Goal: Information Seeking & Learning: Learn about a topic

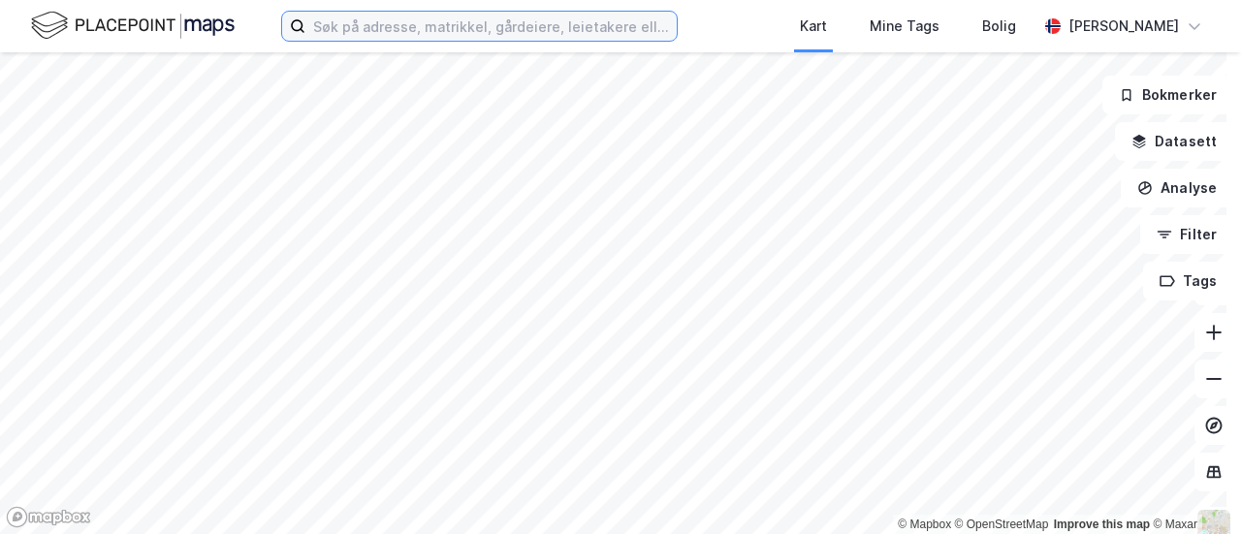
click at [339, 31] on input at bounding box center [490, 26] width 371 height 29
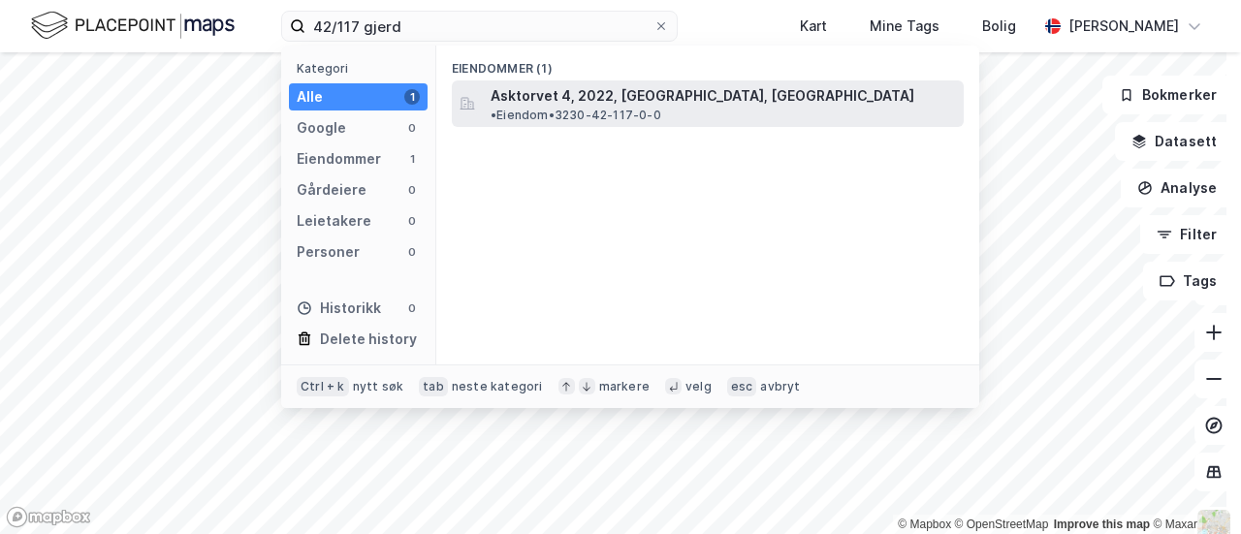
click at [552, 96] on span "Asktorvet 4, 2022, [GEOGRAPHIC_DATA], [GEOGRAPHIC_DATA]" at bounding box center [702, 95] width 424 height 23
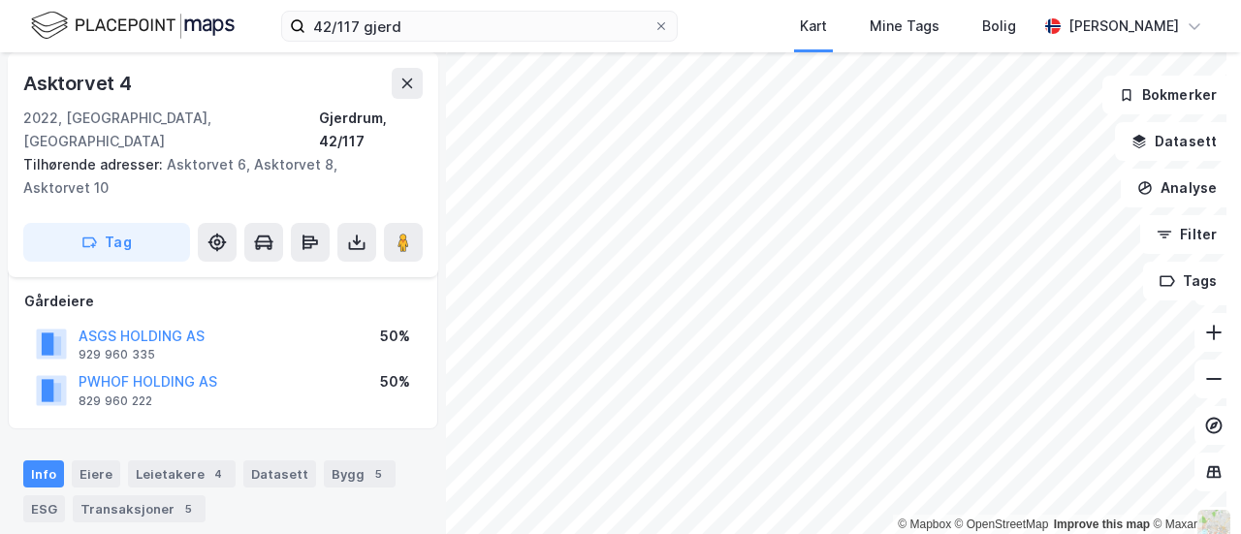
scroll to position [194, 0]
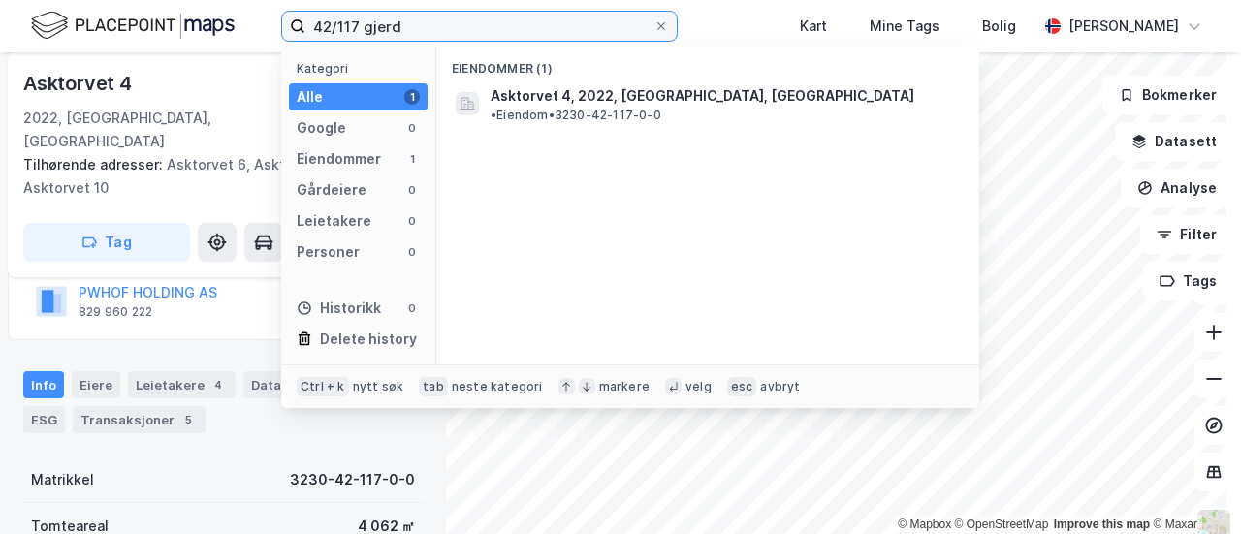
drag, startPoint x: 372, startPoint y: 33, endPoint x: 233, endPoint y: 40, distance: 139.7
click at [233, 40] on div "42/117 gjerd Kategori Alle 1 Google 0 Eiendommer 1 Gårdeiere 0 Leietakere 0 Per…" at bounding box center [620, 26] width 1241 height 52
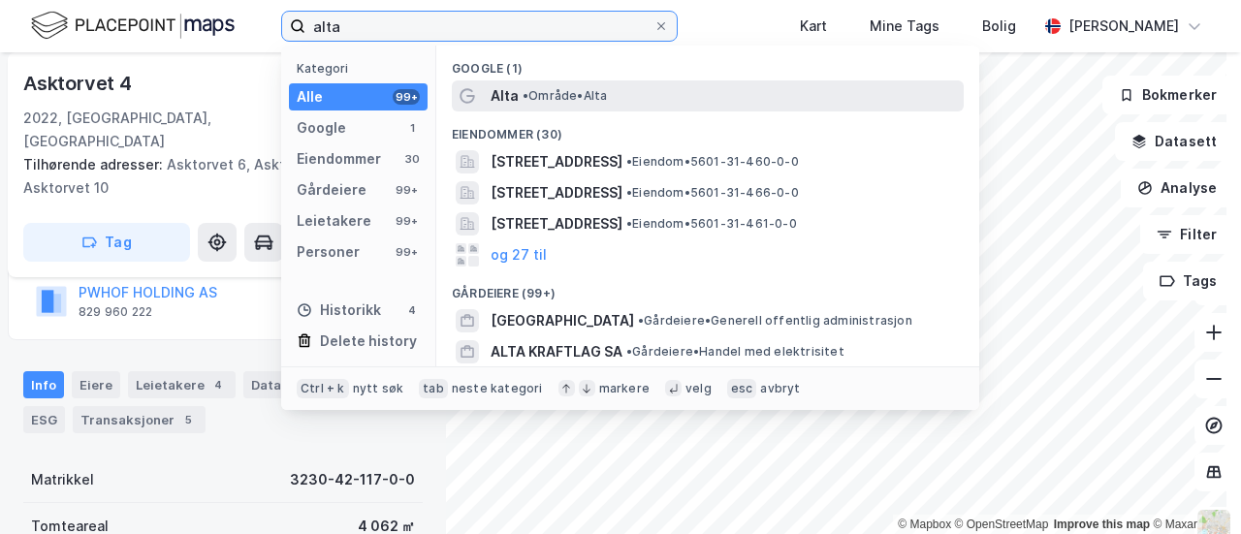
type input "alta"
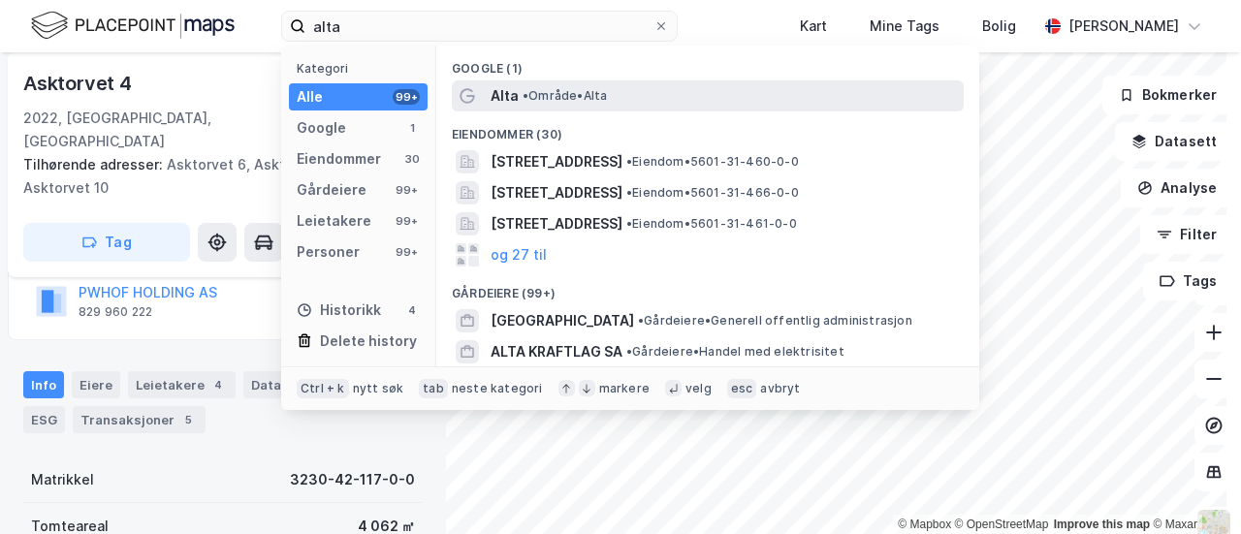
click at [528, 92] on span "•" at bounding box center [525, 95] width 6 height 15
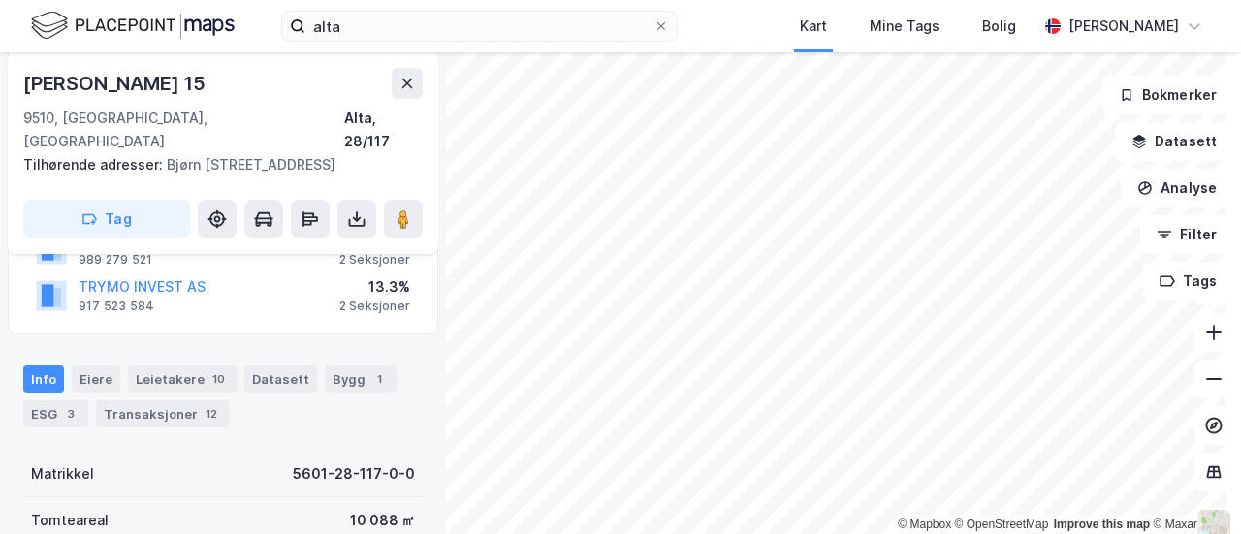
scroll to position [388, 0]
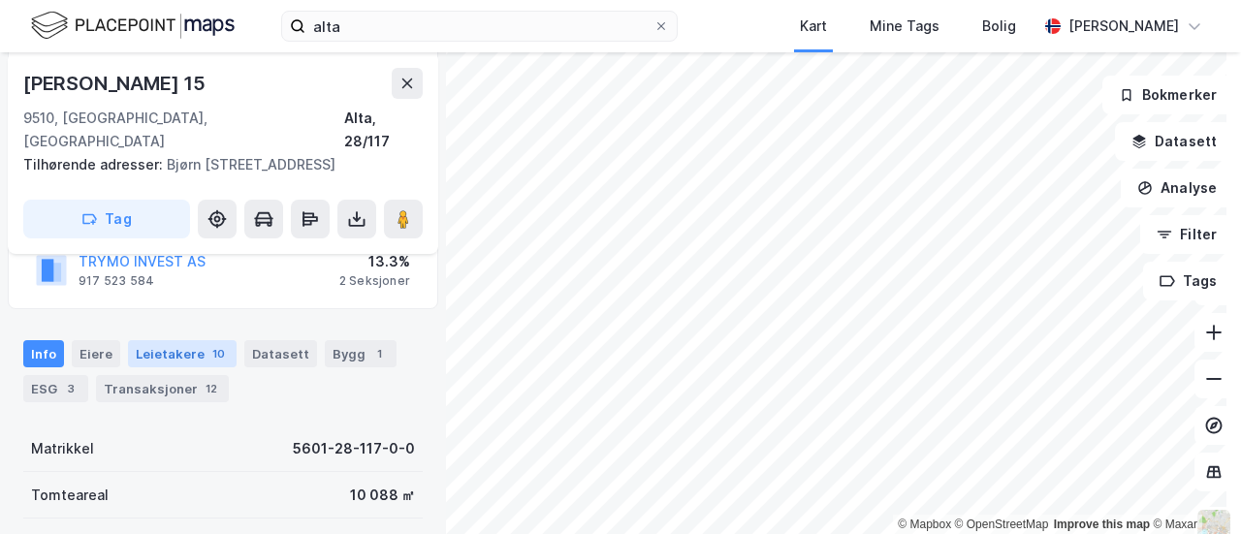
click at [176, 340] on div "Leietakere 10" at bounding box center [182, 353] width 109 height 27
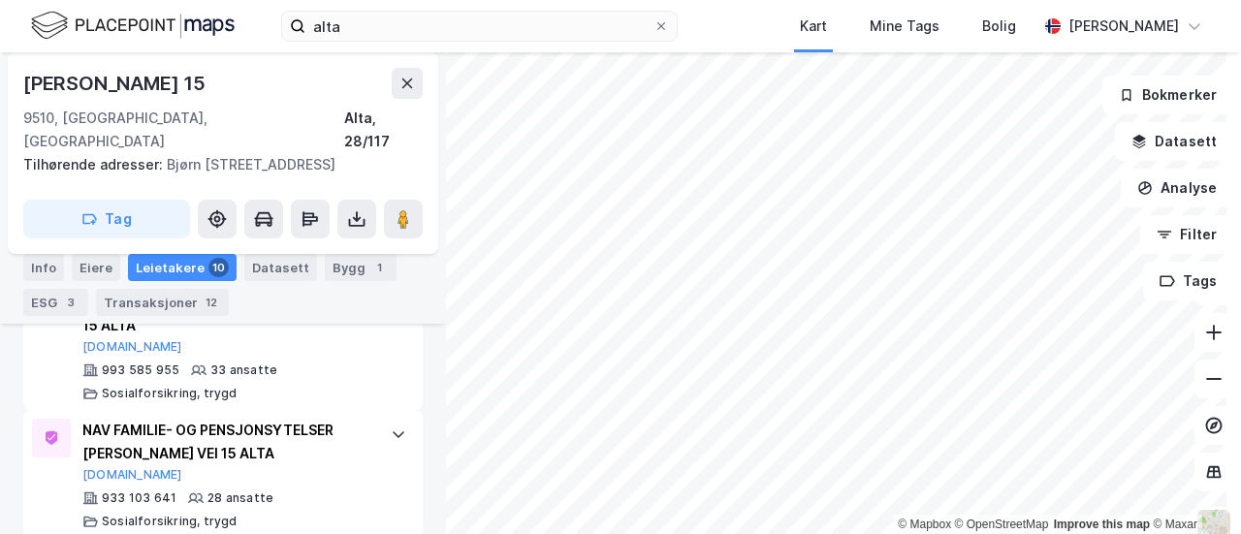
scroll to position [1039, 0]
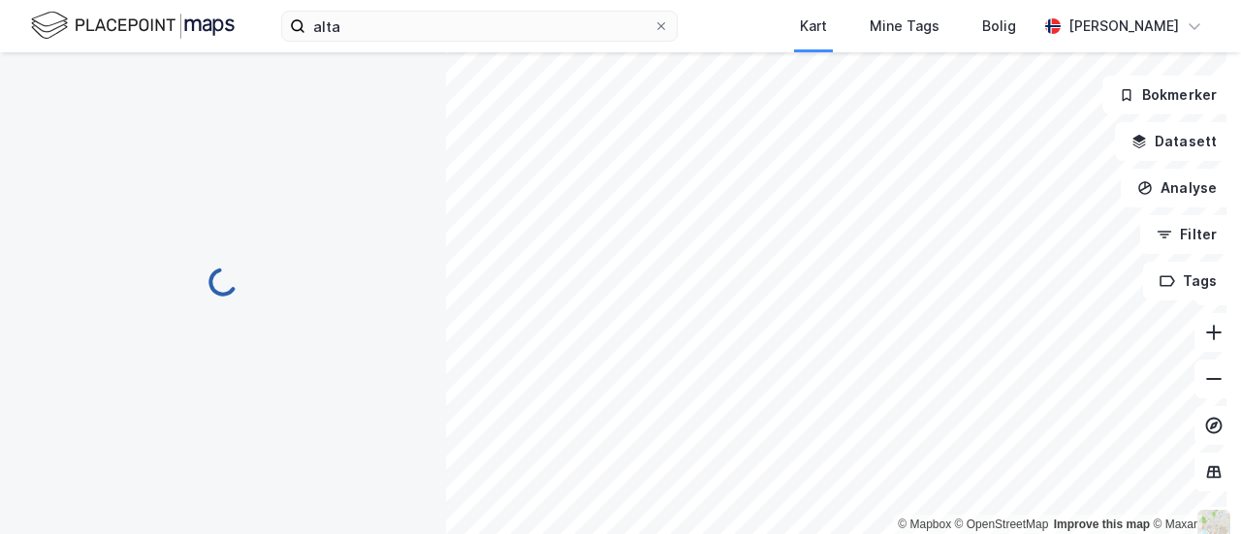
scroll to position [419, 0]
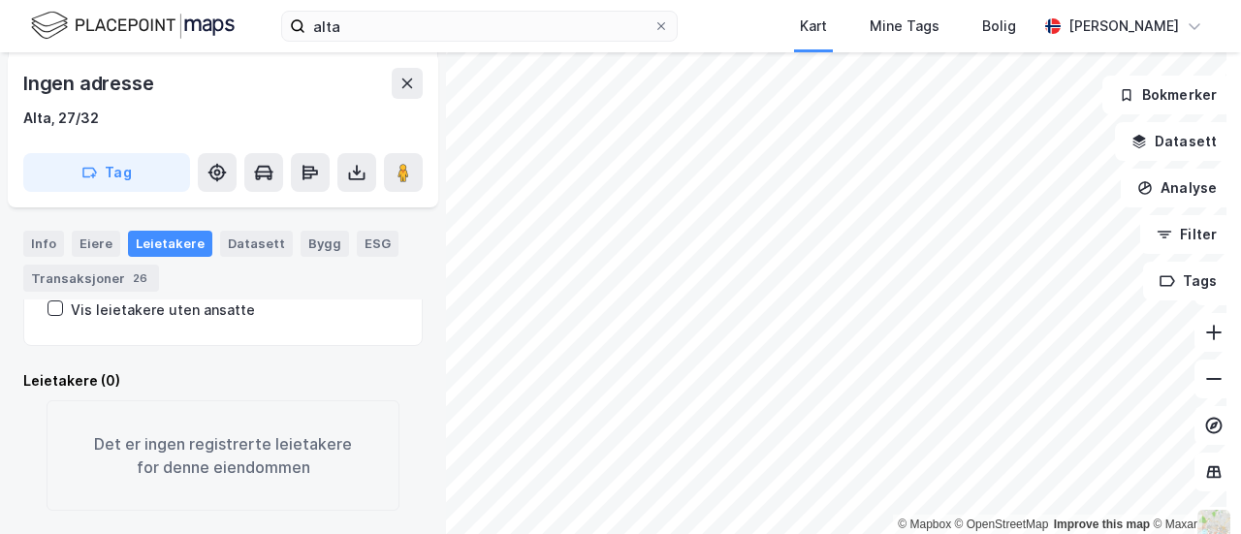
scroll to position [419, 0]
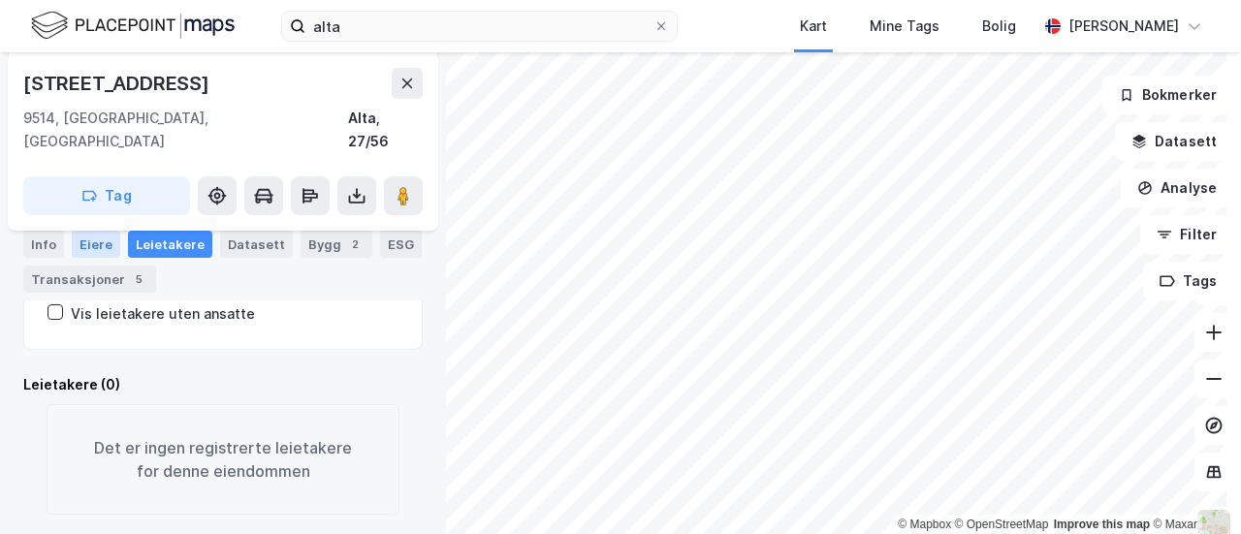
click at [98, 240] on div "Eiere" at bounding box center [96, 244] width 48 height 27
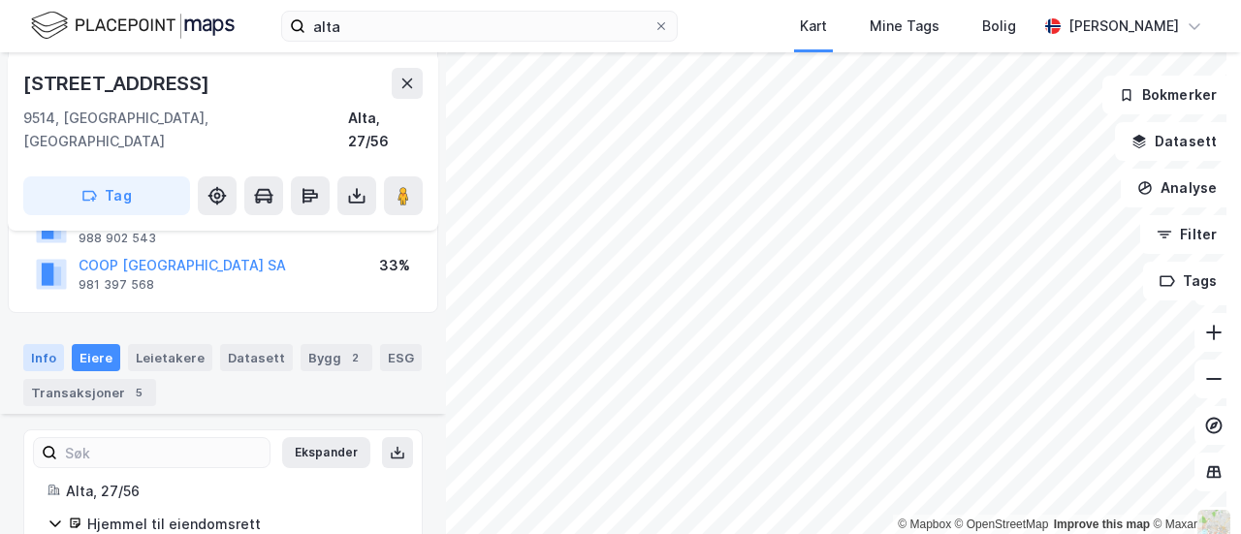
scroll to position [378, 0]
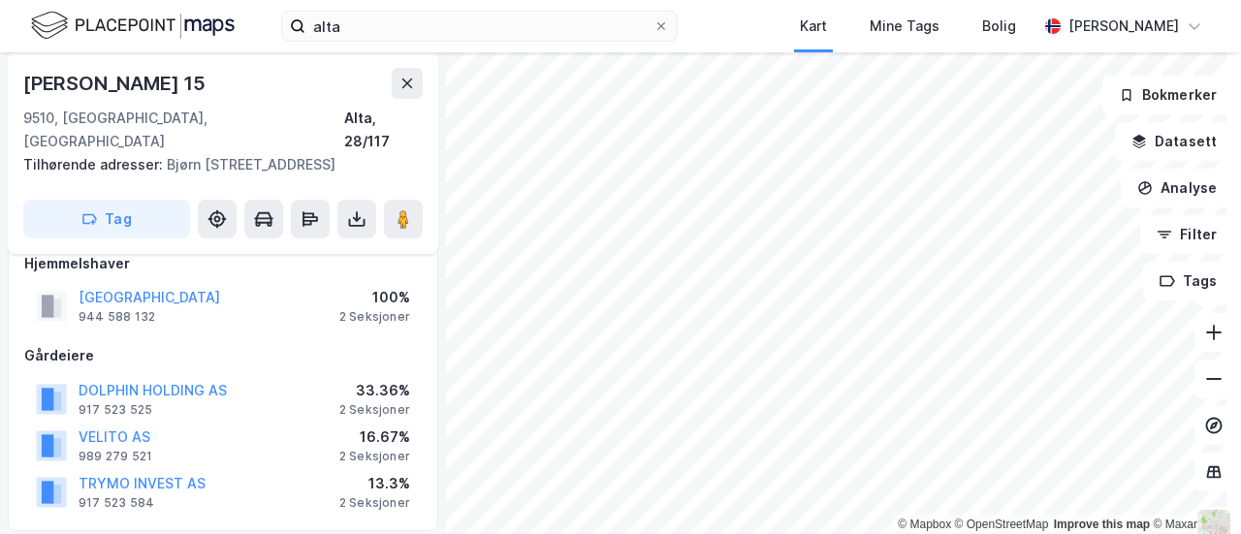
scroll to position [194, 0]
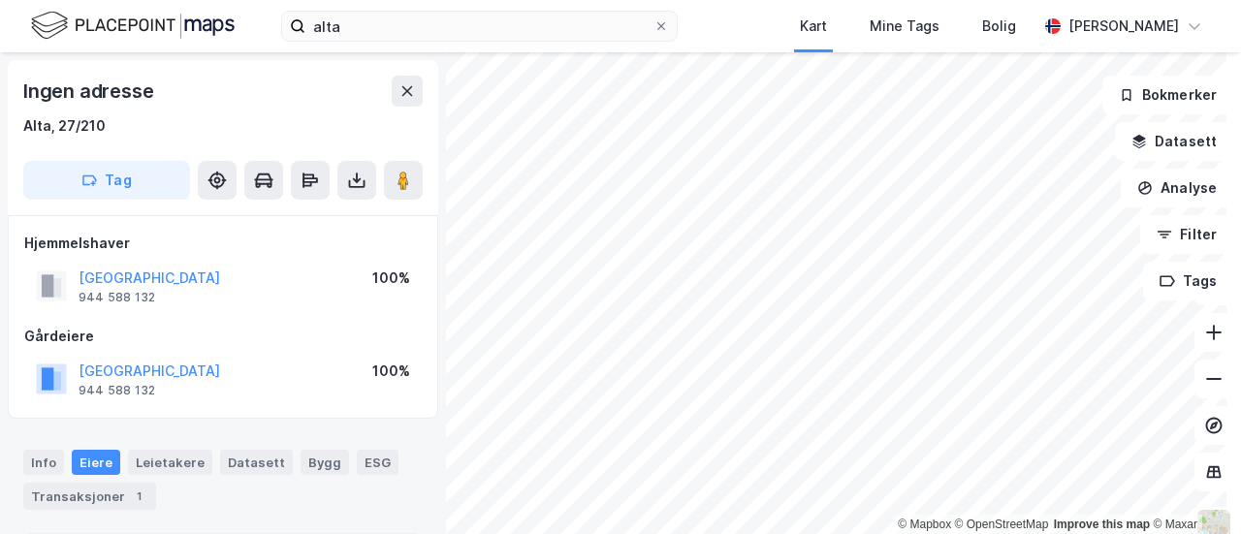
scroll to position [4, 0]
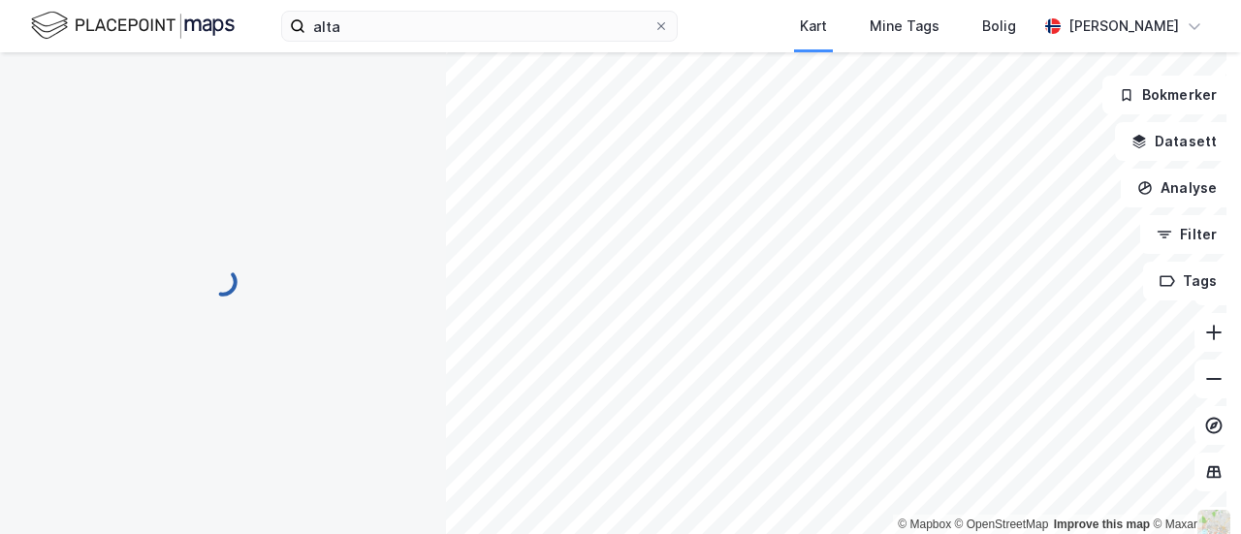
scroll to position [4, 0]
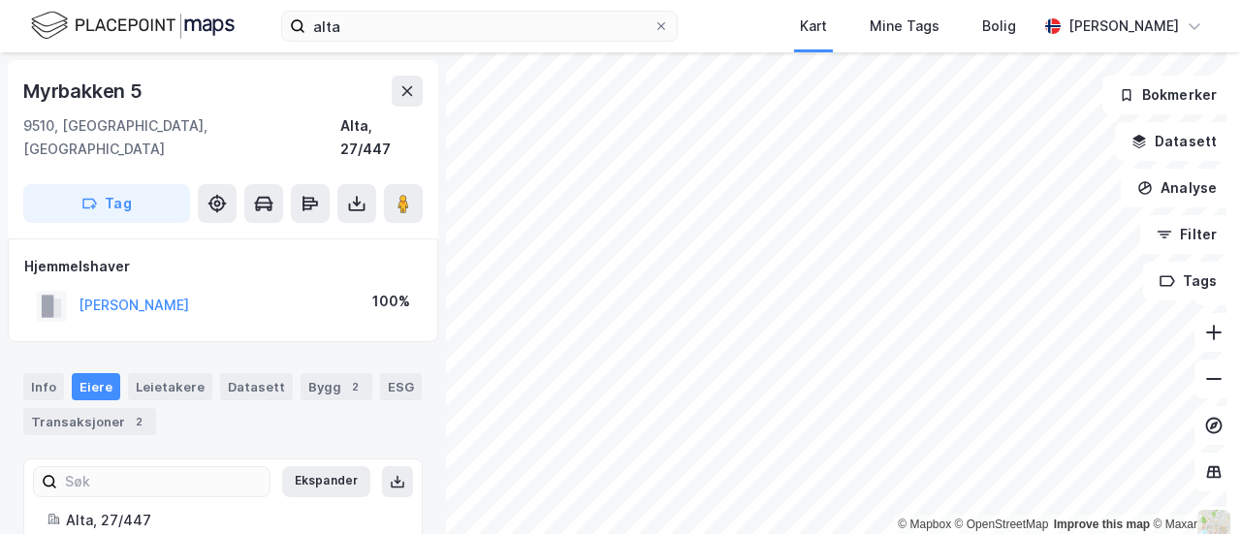
scroll to position [4, 0]
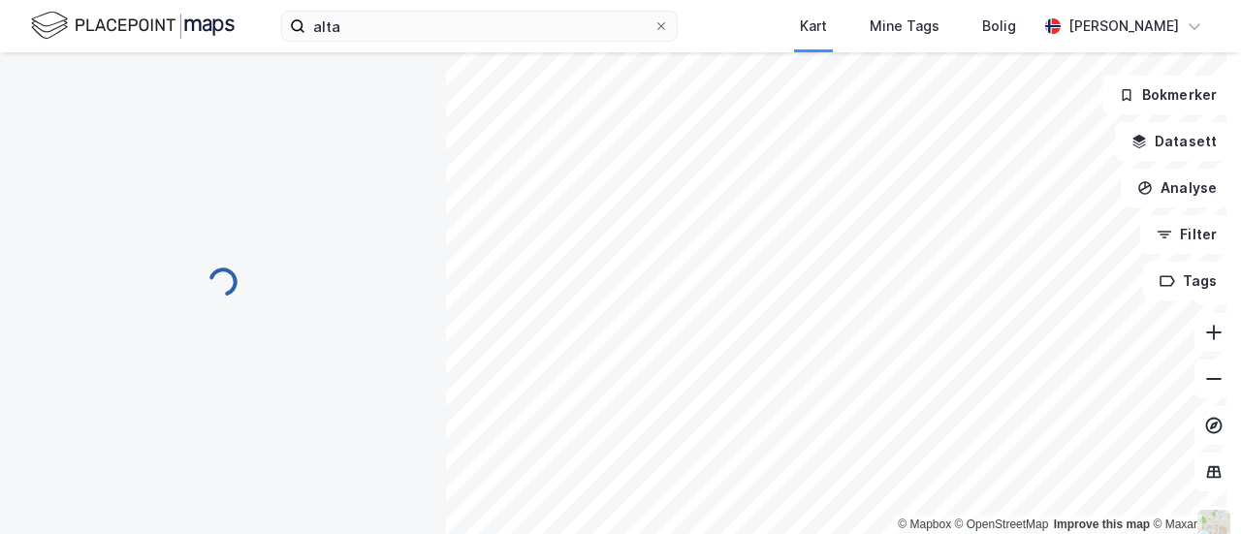
scroll to position [4, 0]
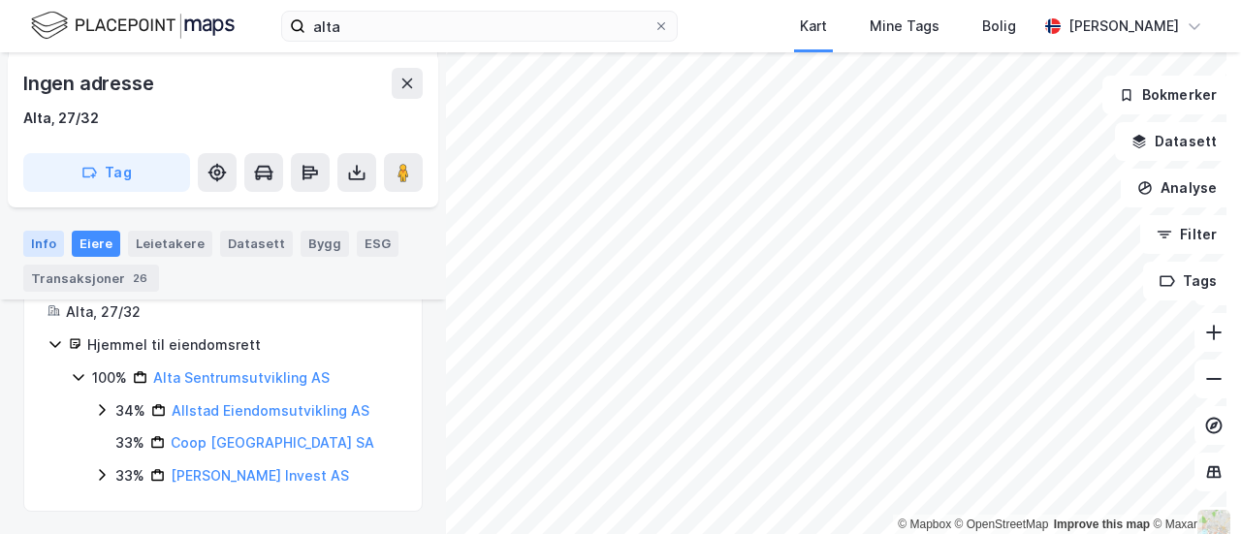
click at [31, 237] on div "Info" at bounding box center [43, 243] width 41 height 25
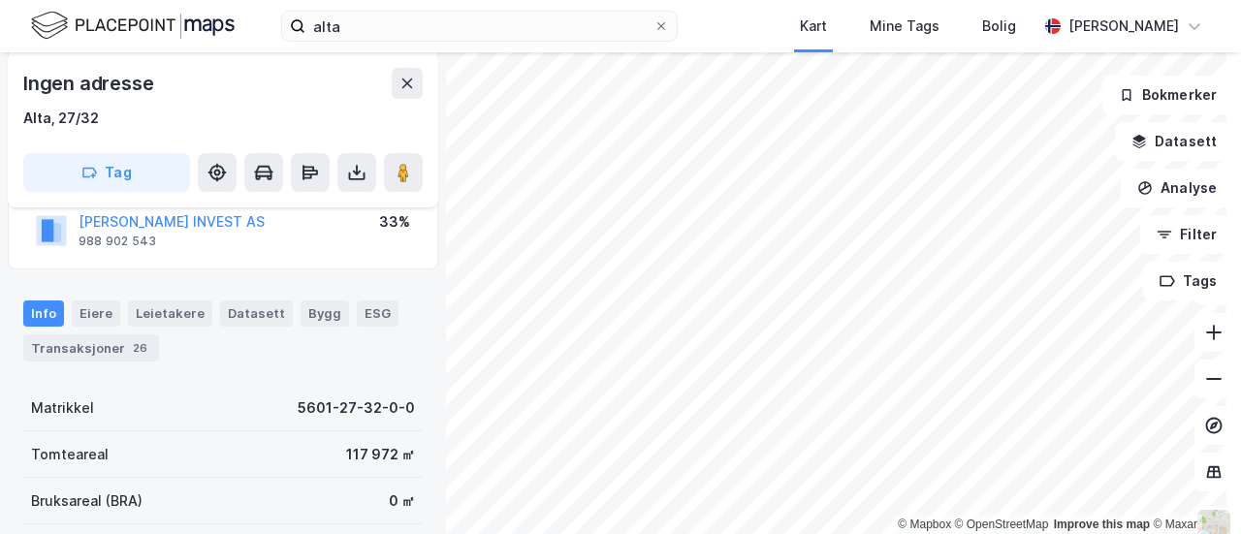
scroll to position [182, 0]
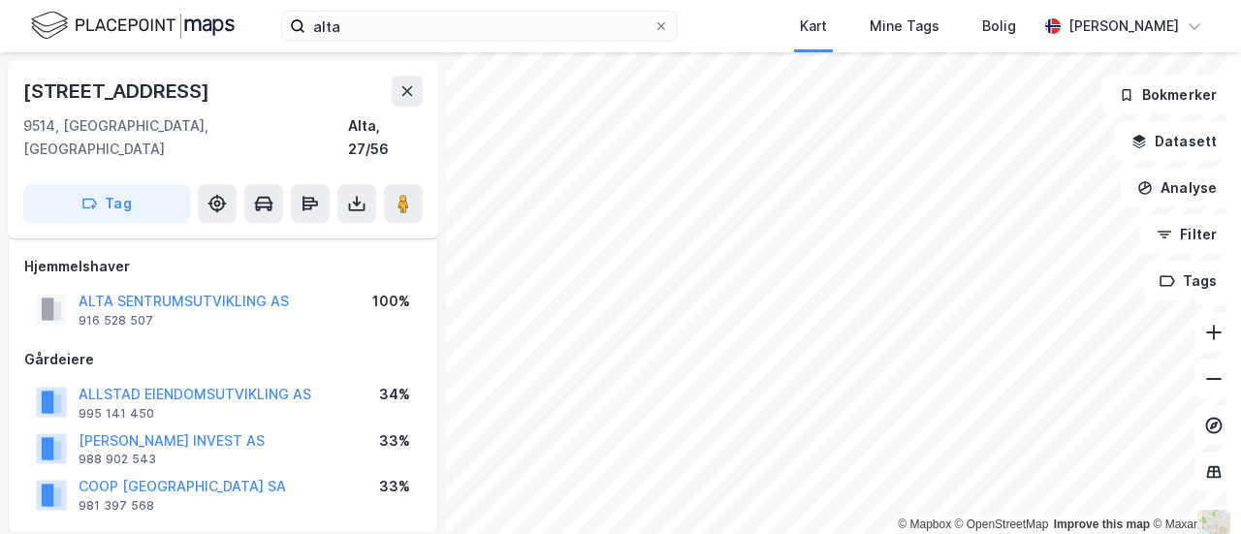
scroll to position [182, 0]
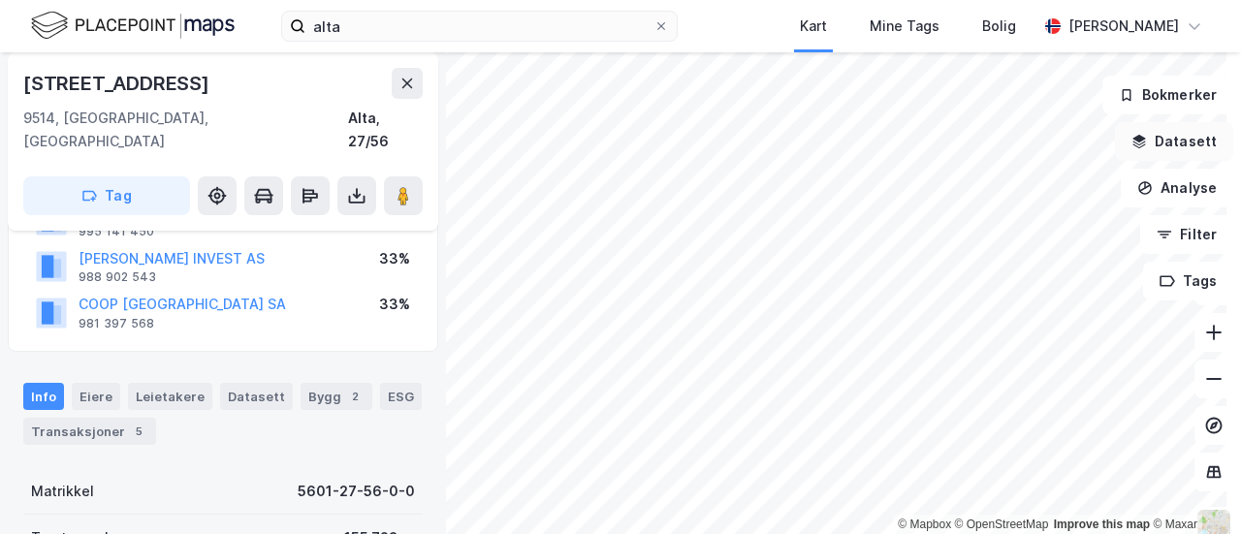
click at [1184, 137] on button "Datasett" at bounding box center [1174, 141] width 118 height 39
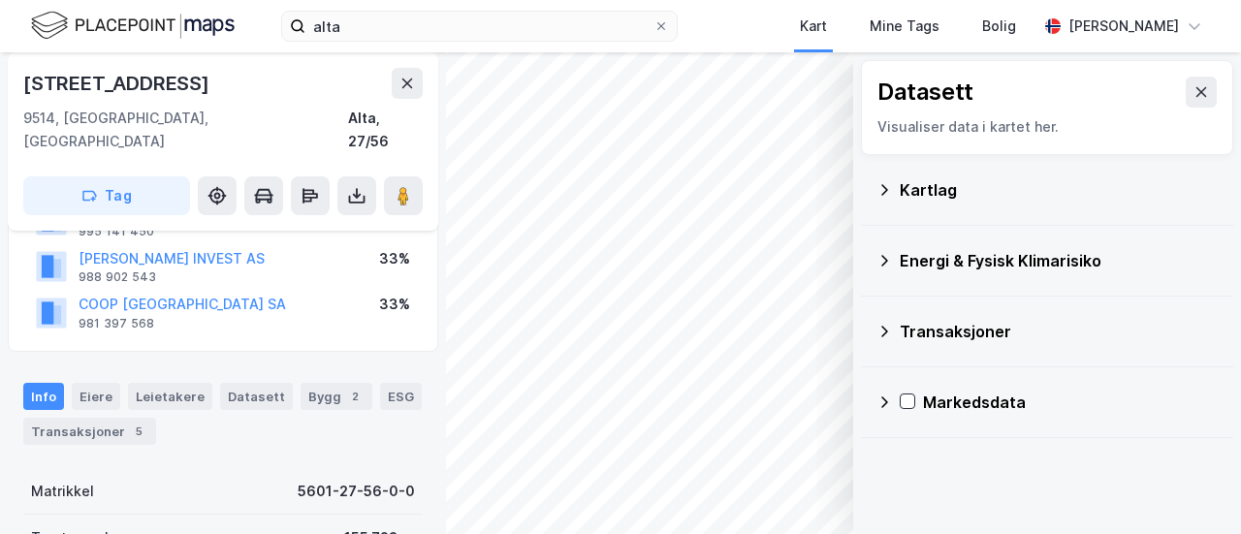
click at [879, 187] on div "Kartlag" at bounding box center [1046, 190] width 341 height 47
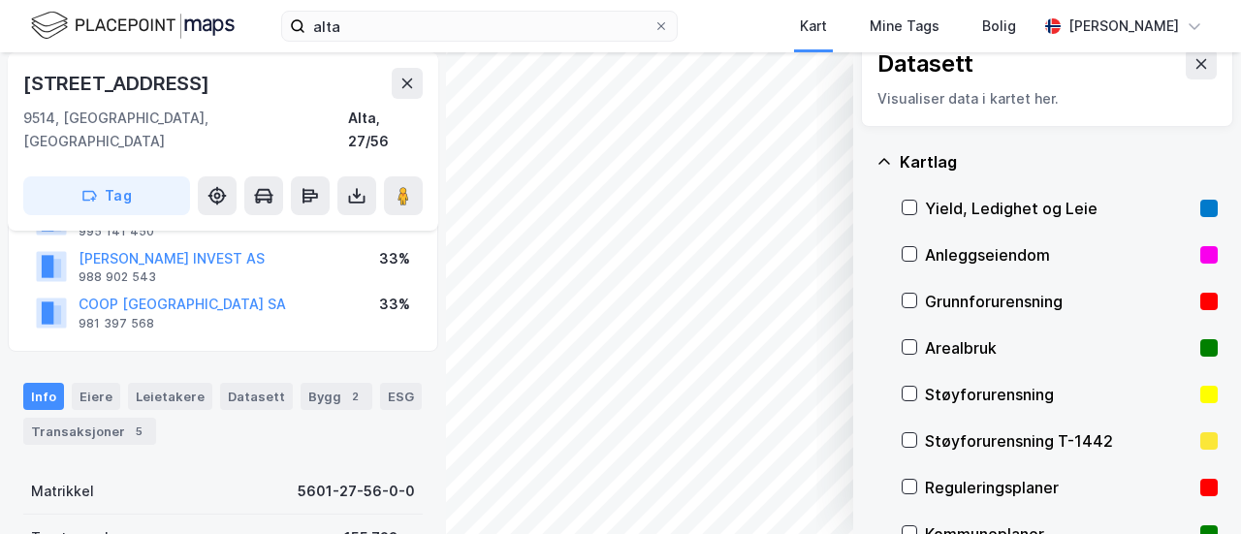
scroll to position [0, 0]
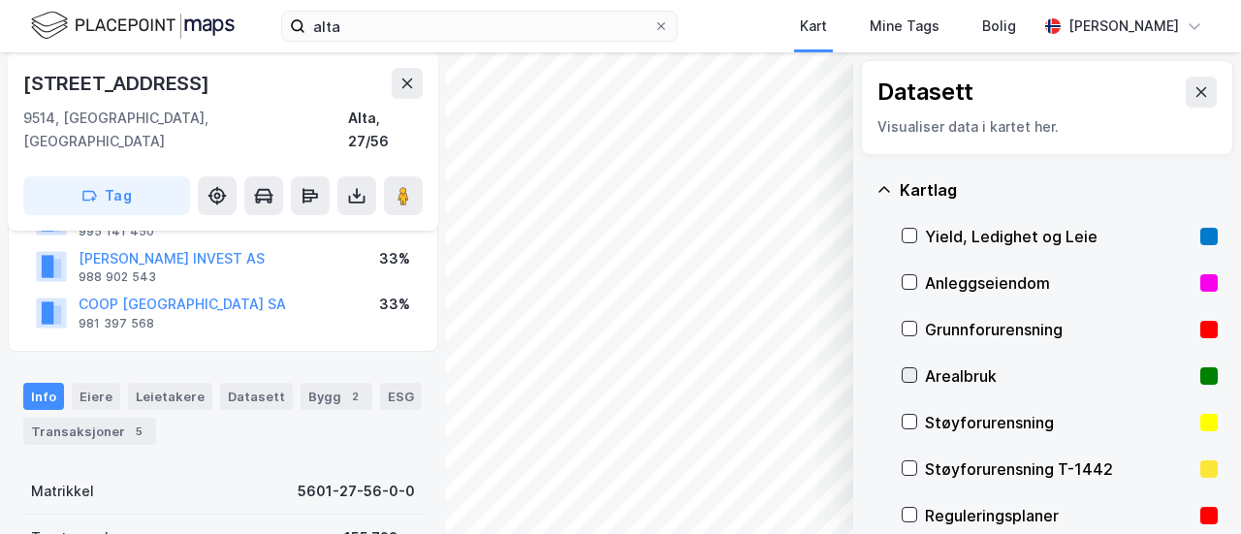
click at [901, 367] on div at bounding box center [909, 375] width 16 height 16
click at [902, 368] on icon at bounding box center [909, 375] width 14 height 14
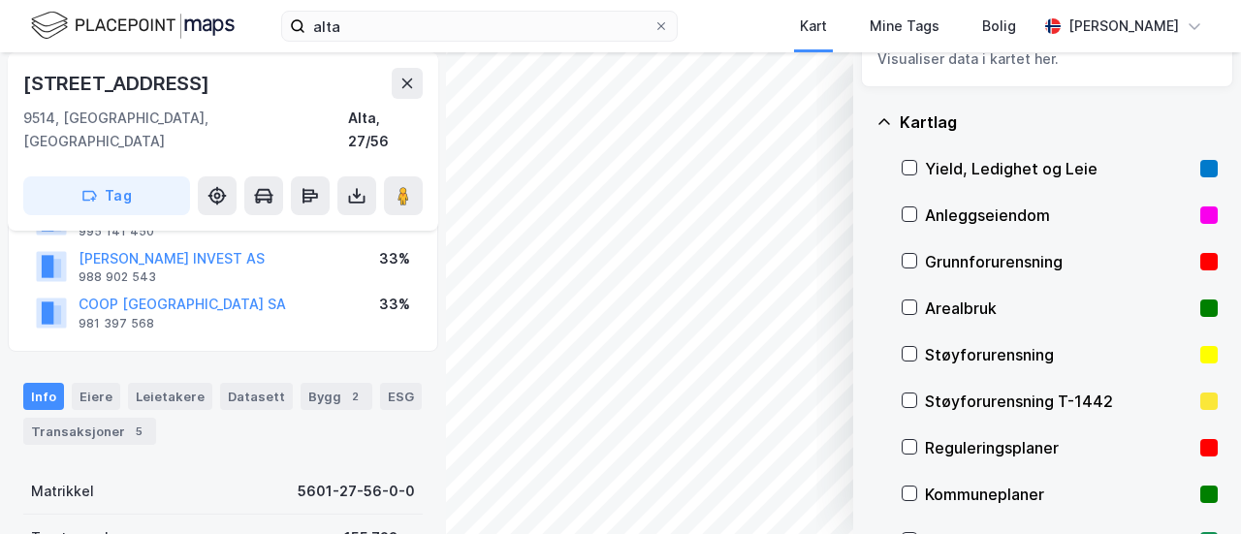
scroll to position [97, 0]
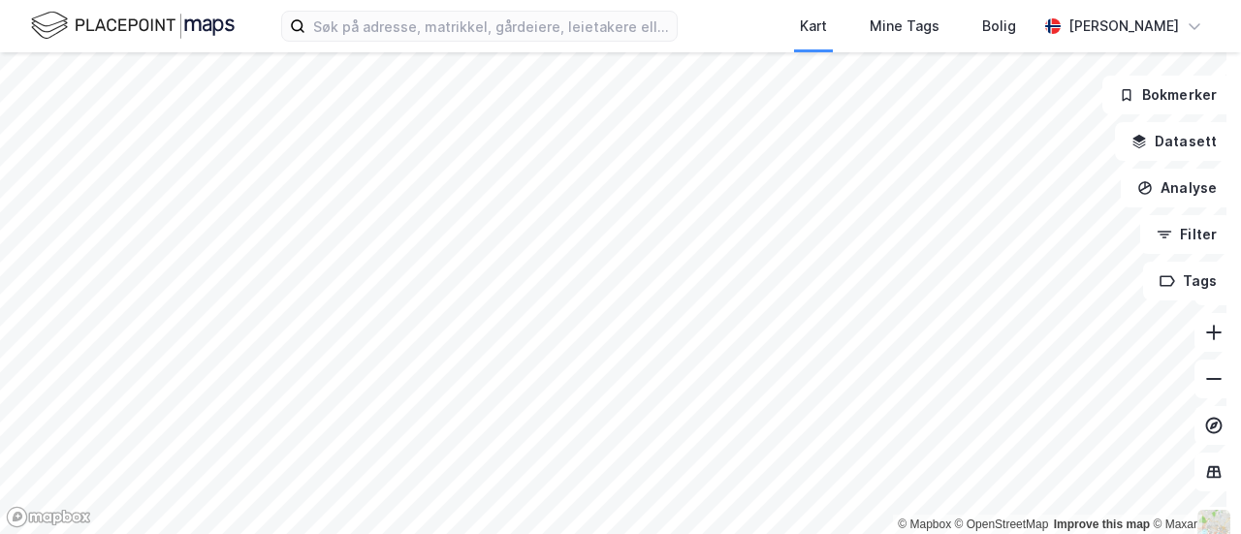
click at [1172, 96] on div at bounding box center [620, 267] width 1241 height 534
click at [1144, 96] on button "Bokmerker" at bounding box center [1167, 95] width 131 height 39
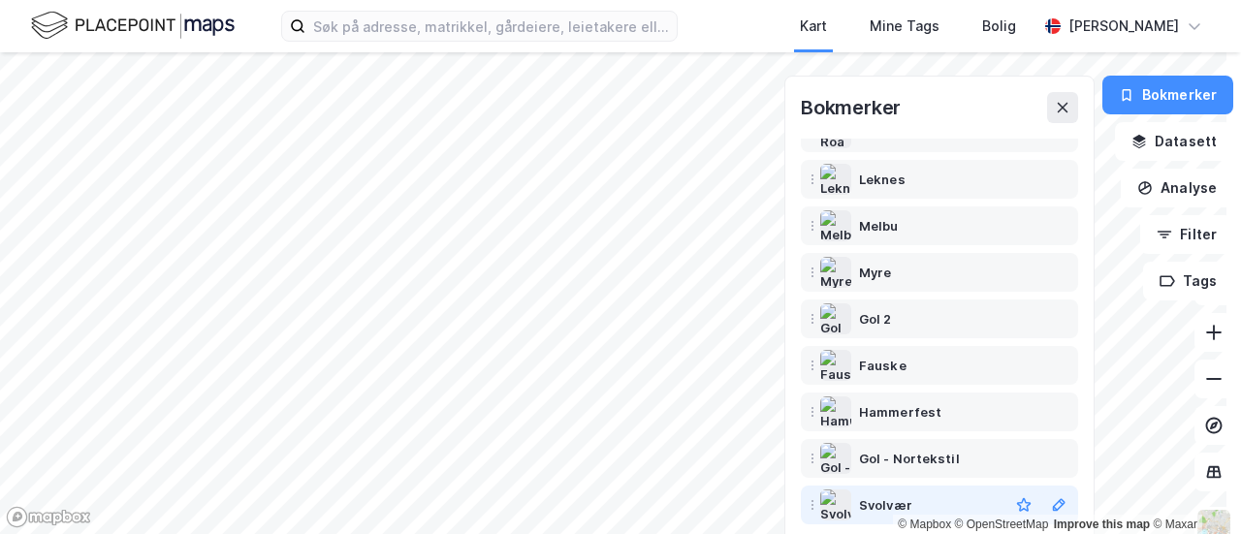
scroll to position [310, 0]
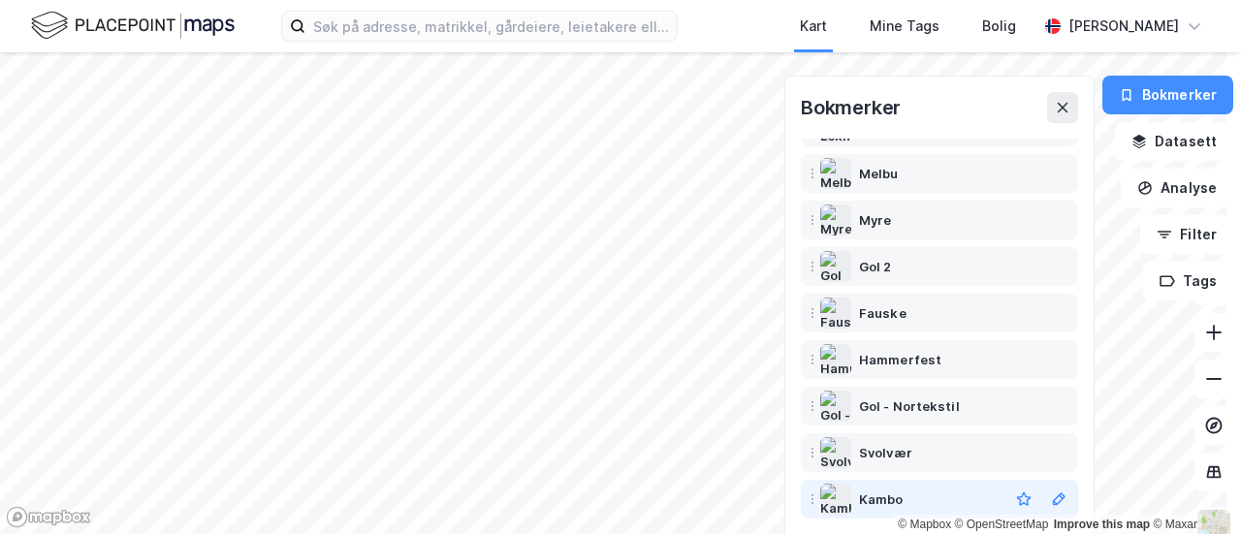
click at [863, 503] on div "Kambo" at bounding box center [881, 498] width 45 height 23
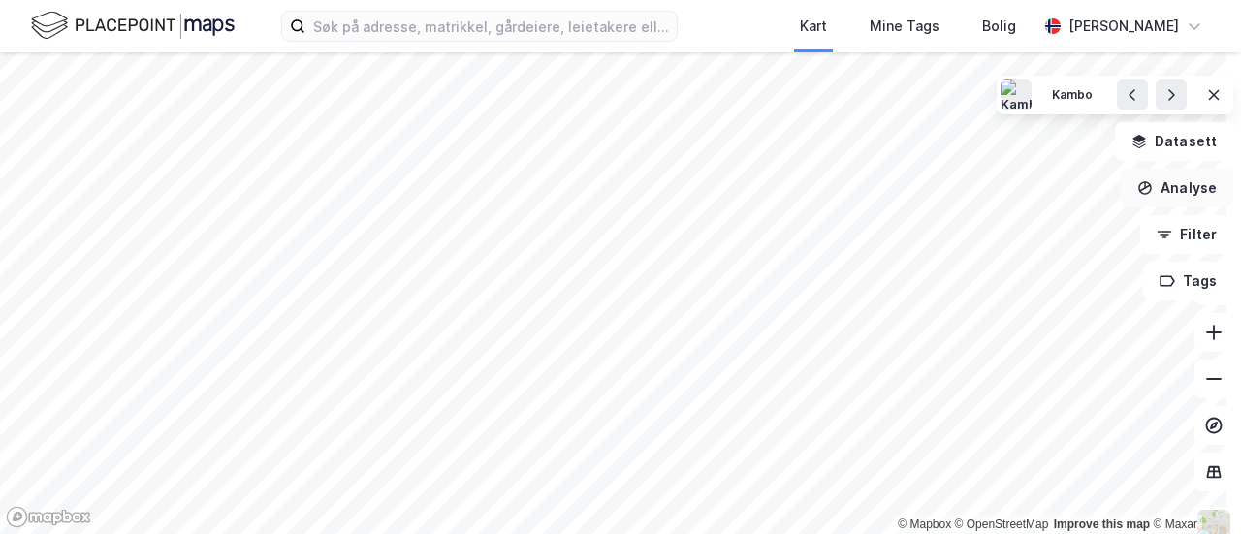
click at [1144, 188] on button "Analyse" at bounding box center [1176, 188] width 112 height 39
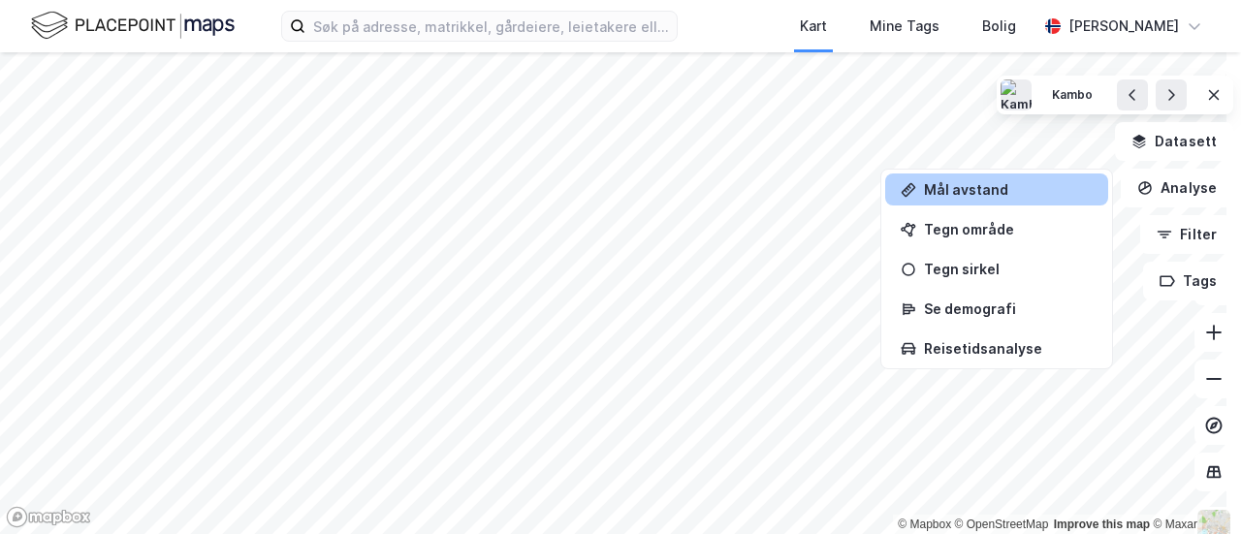
click at [979, 183] on div "Mål avstand" at bounding box center [1008, 189] width 169 height 16
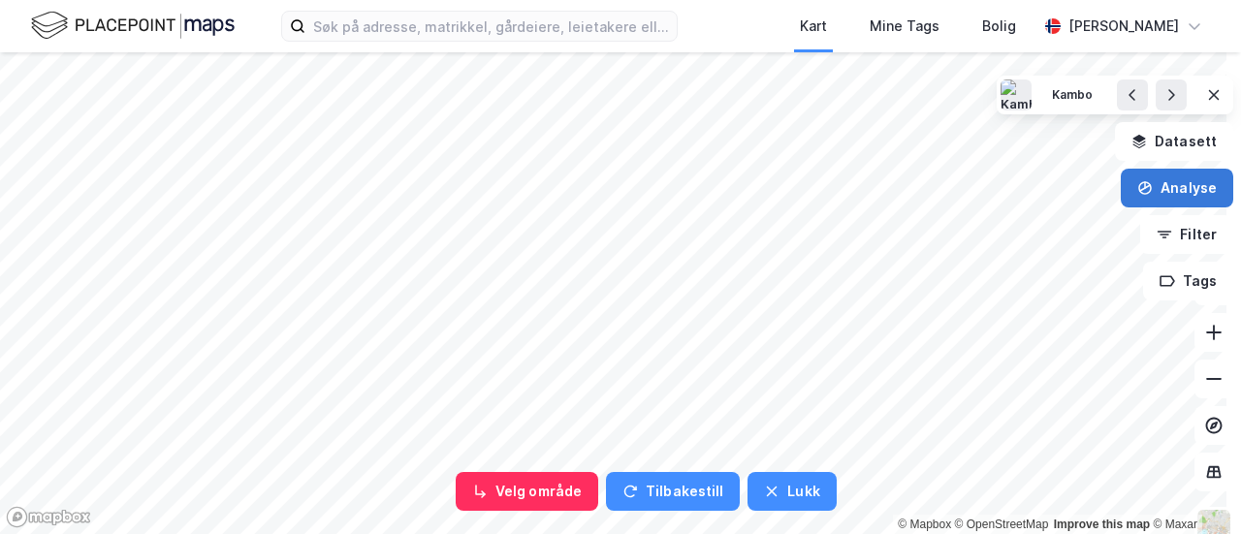
click at [1194, 183] on button "Analyse" at bounding box center [1176, 188] width 112 height 39
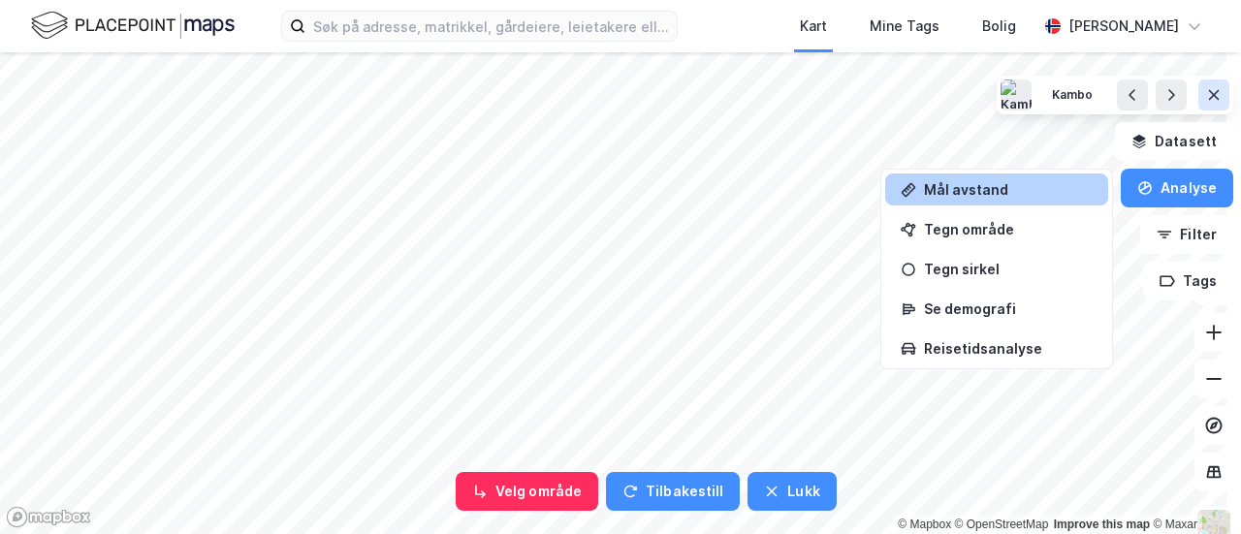
click at [1209, 95] on icon at bounding box center [1214, 95] width 11 height 10
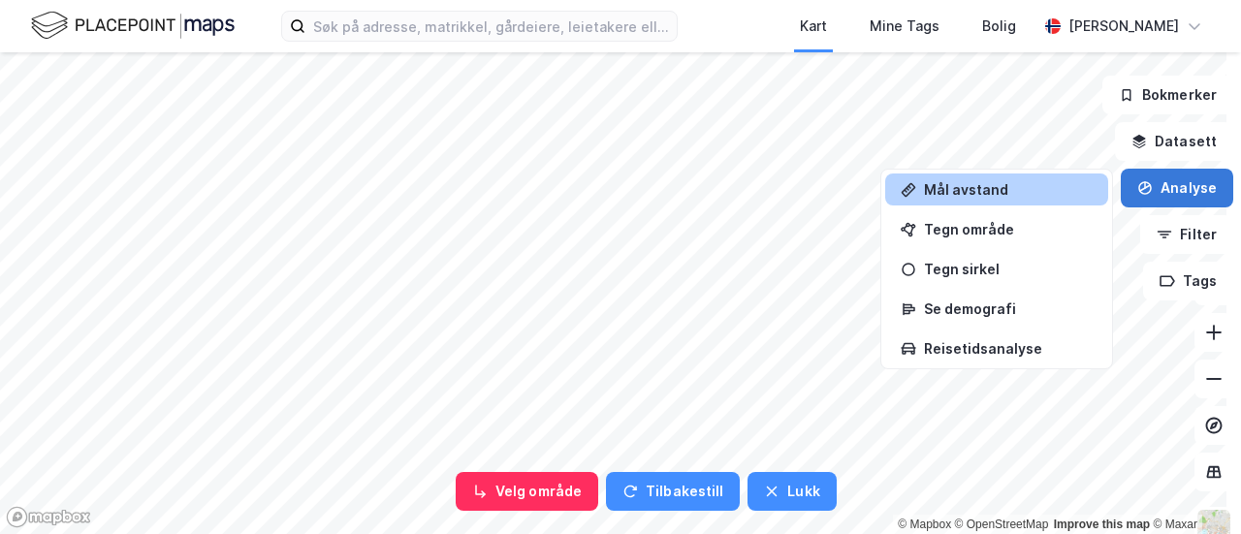
click at [1174, 176] on button "Analyse" at bounding box center [1176, 188] width 112 height 39
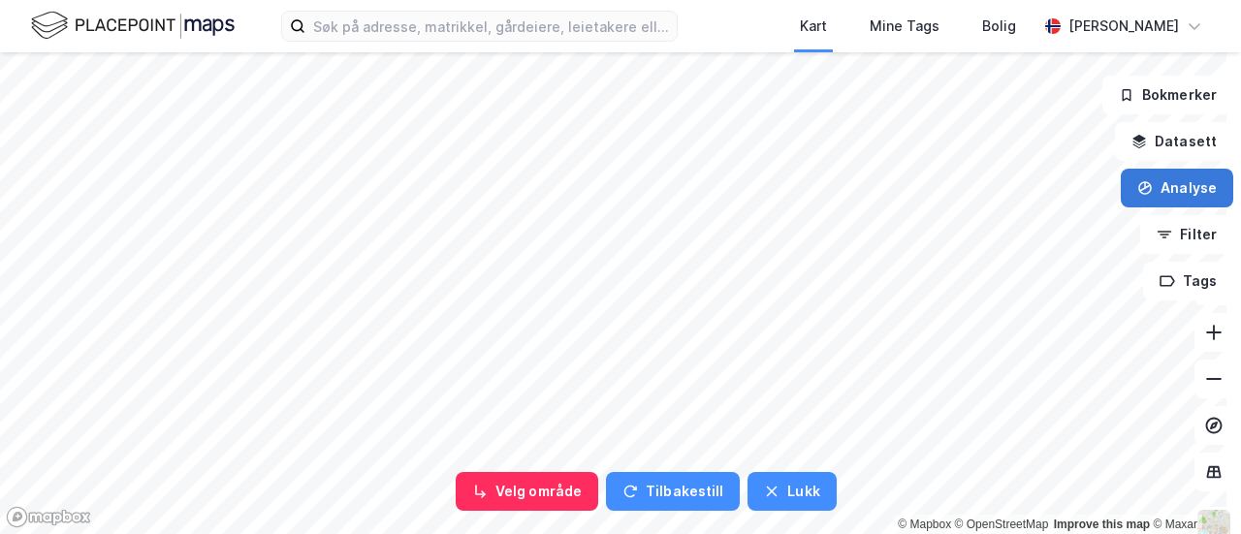
click at [1186, 187] on button "Analyse" at bounding box center [1176, 188] width 112 height 39
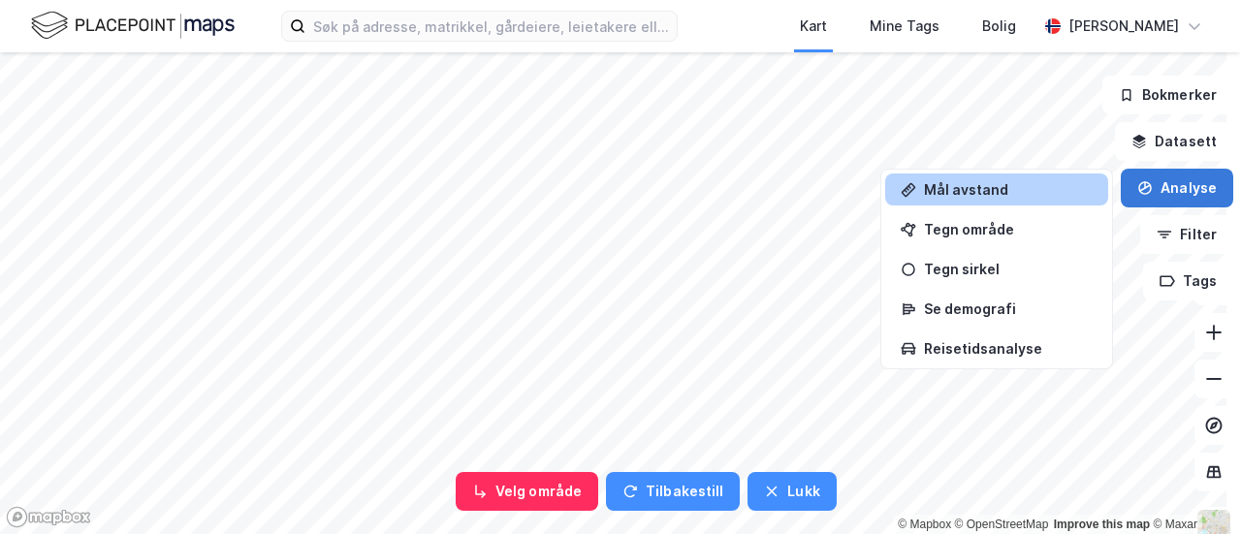
click at [1185, 189] on button "Analyse" at bounding box center [1176, 188] width 112 height 39
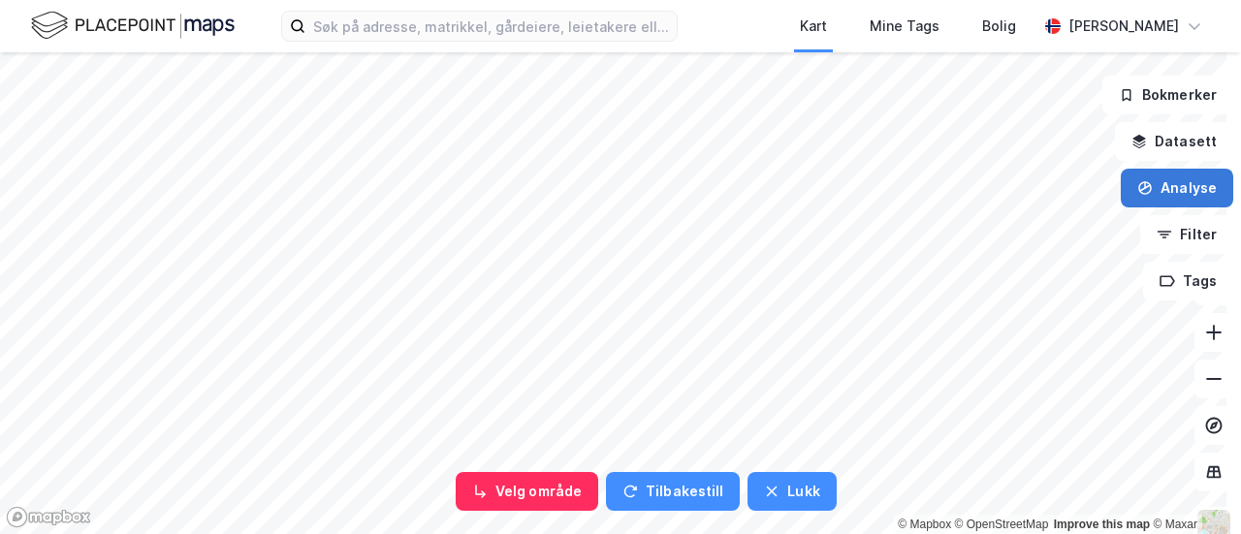
click at [1186, 189] on button "Analyse" at bounding box center [1176, 188] width 112 height 39
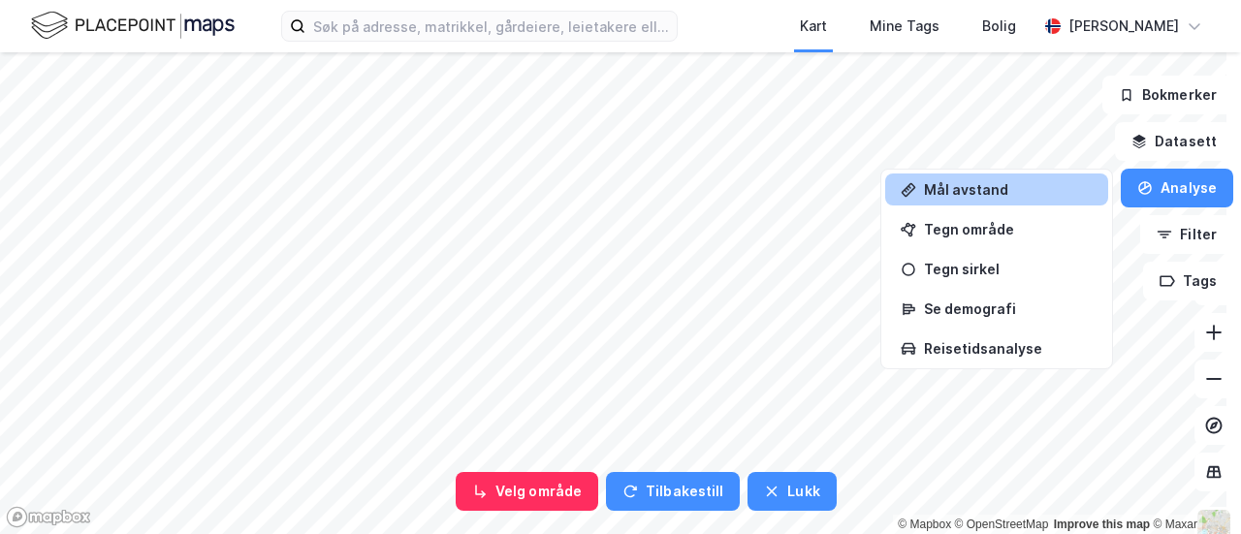
click at [1007, 187] on div "Mål avstand" at bounding box center [1008, 189] width 169 height 16
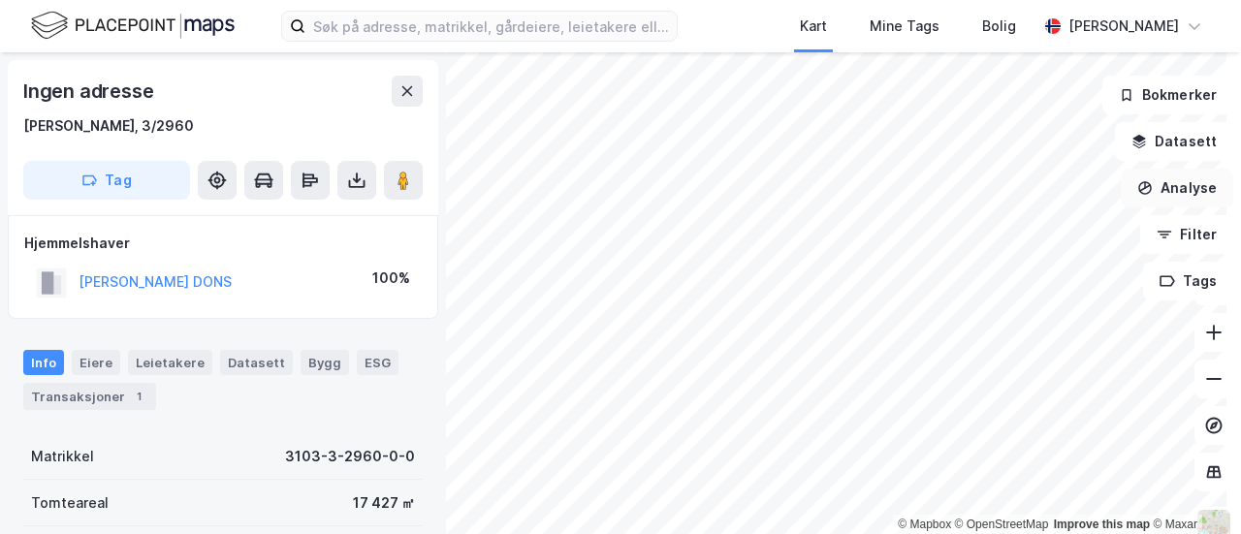
click at [1172, 181] on button "Analyse" at bounding box center [1176, 188] width 112 height 39
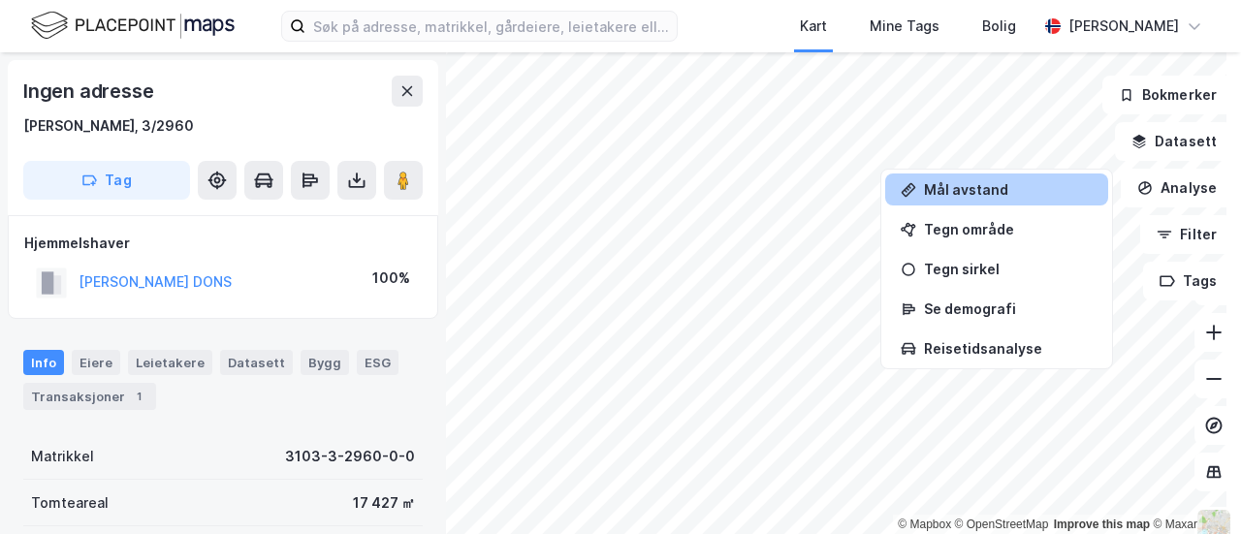
click at [999, 187] on div "Mål avstand" at bounding box center [1008, 189] width 169 height 16
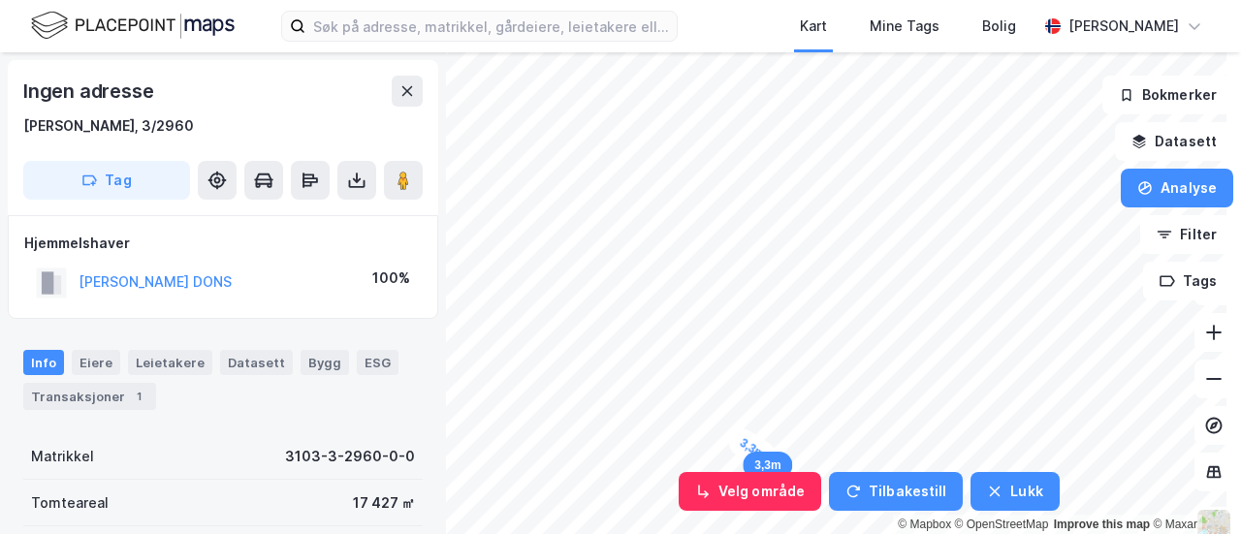
click at [747, 445] on div "3,3m" at bounding box center [752, 448] width 56 height 49
click at [1005, 490] on button "Lukk" at bounding box center [1014, 491] width 88 height 39
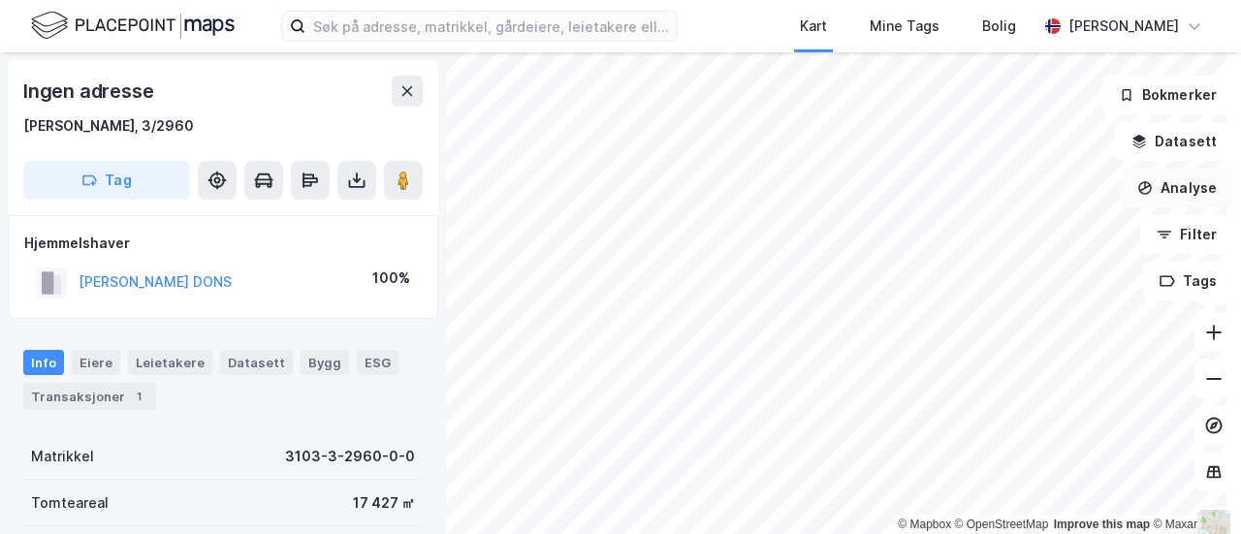
click at [1147, 183] on button "Analyse" at bounding box center [1176, 188] width 112 height 39
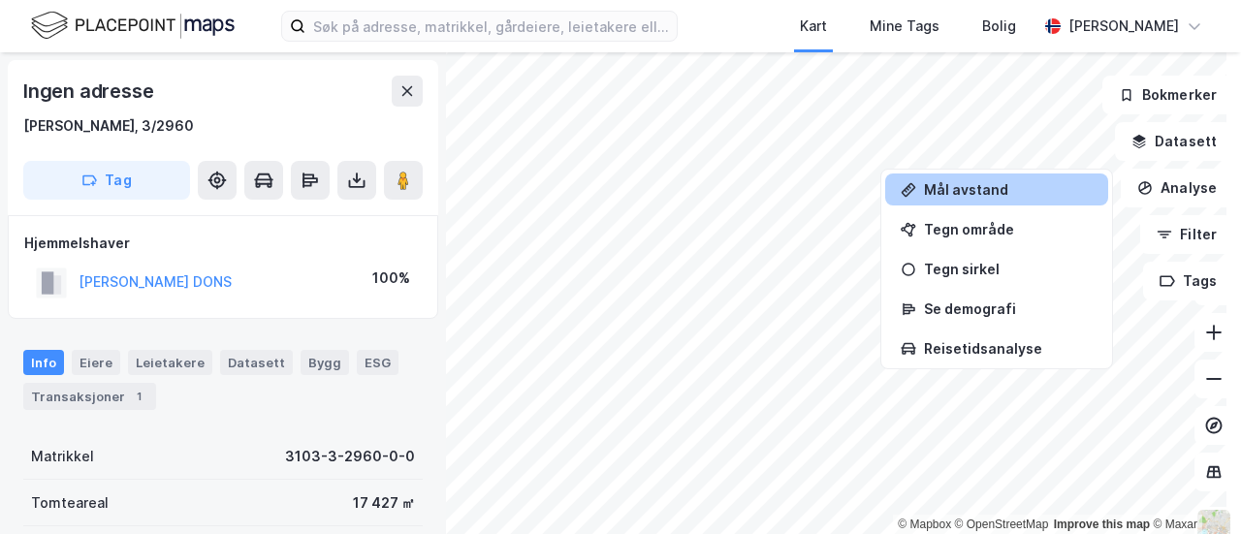
click at [924, 191] on div "Mål avstand" at bounding box center [1008, 189] width 169 height 16
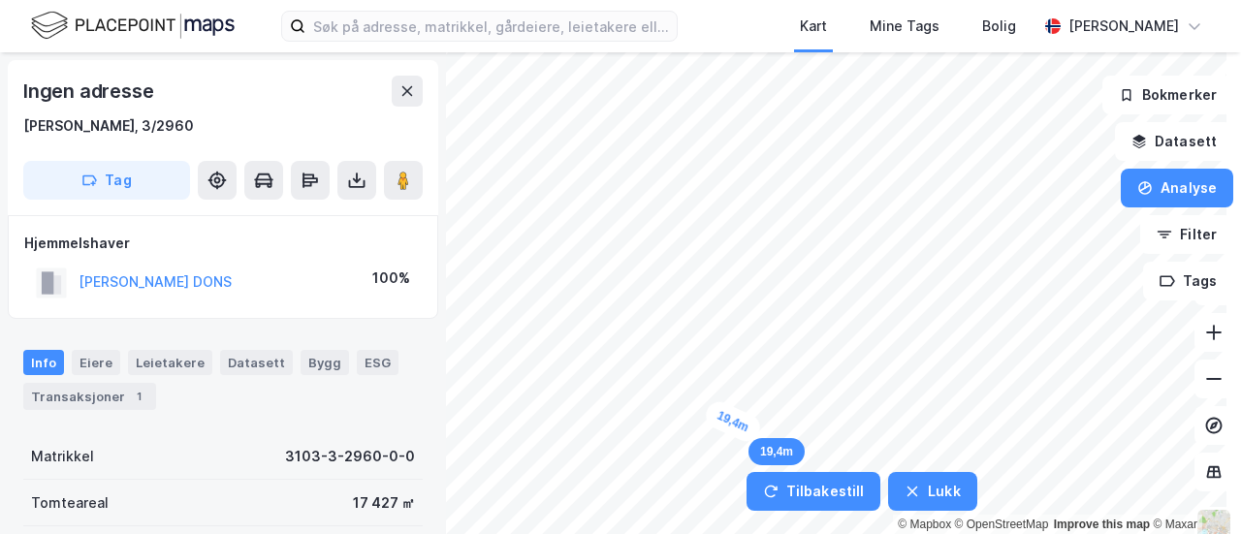
click at [758, 432] on div "19,4m" at bounding box center [733, 420] width 62 height 47
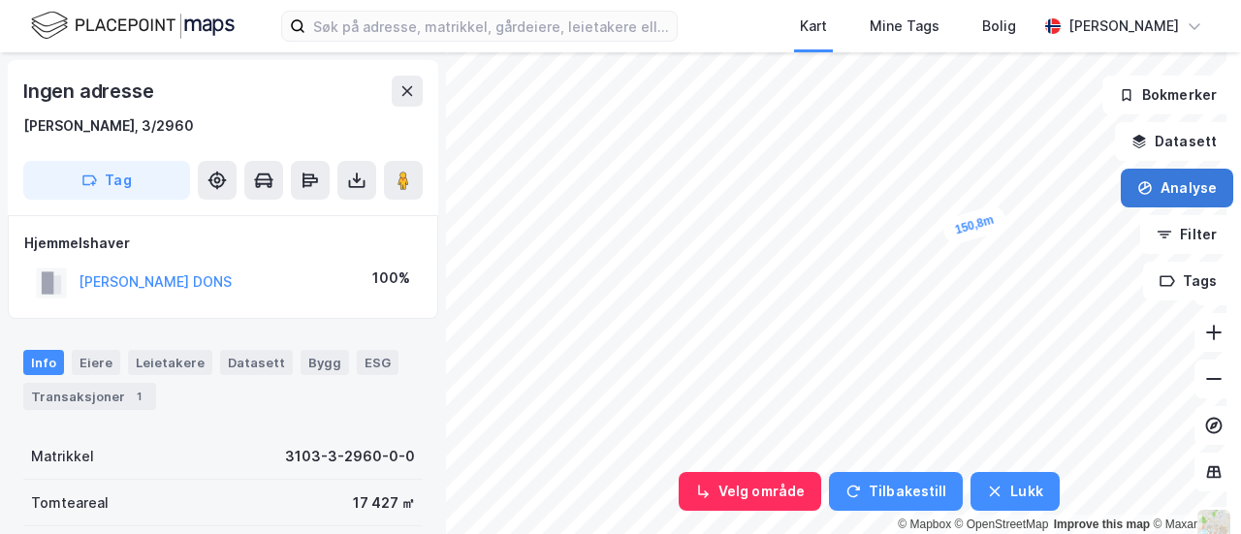
click at [1166, 184] on button "Analyse" at bounding box center [1176, 188] width 112 height 39
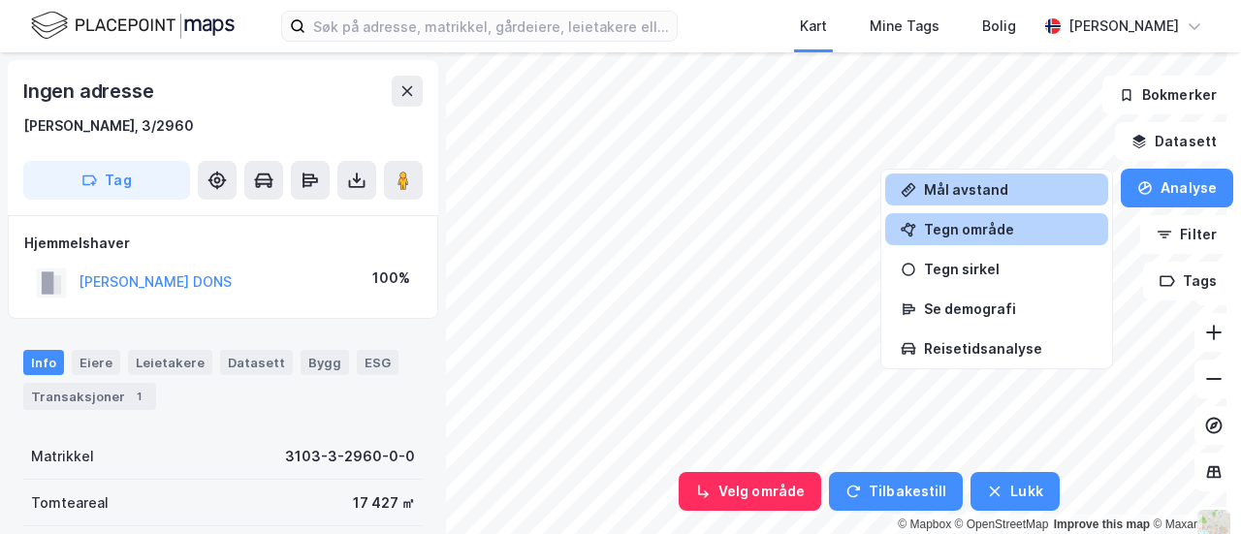
click at [985, 236] on div "Tegn område" at bounding box center [1008, 229] width 169 height 16
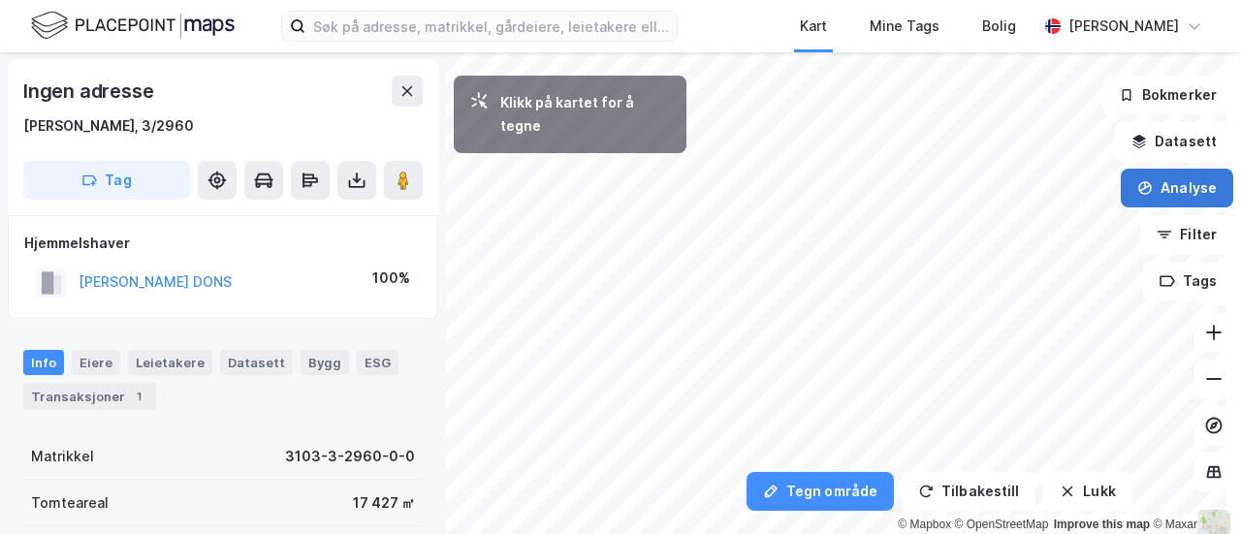
click at [1137, 192] on icon "button" at bounding box center [1145, 188] width 16 height 16
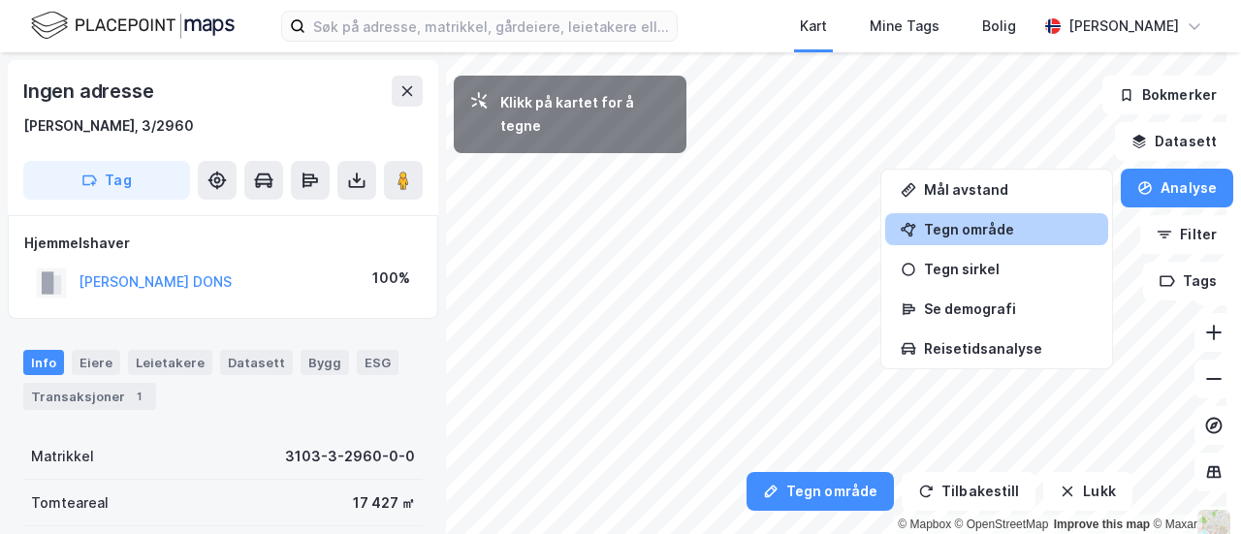
click at [909, 226] on div "Tegn område" at bounding box center [996, 229] width 223 height 32
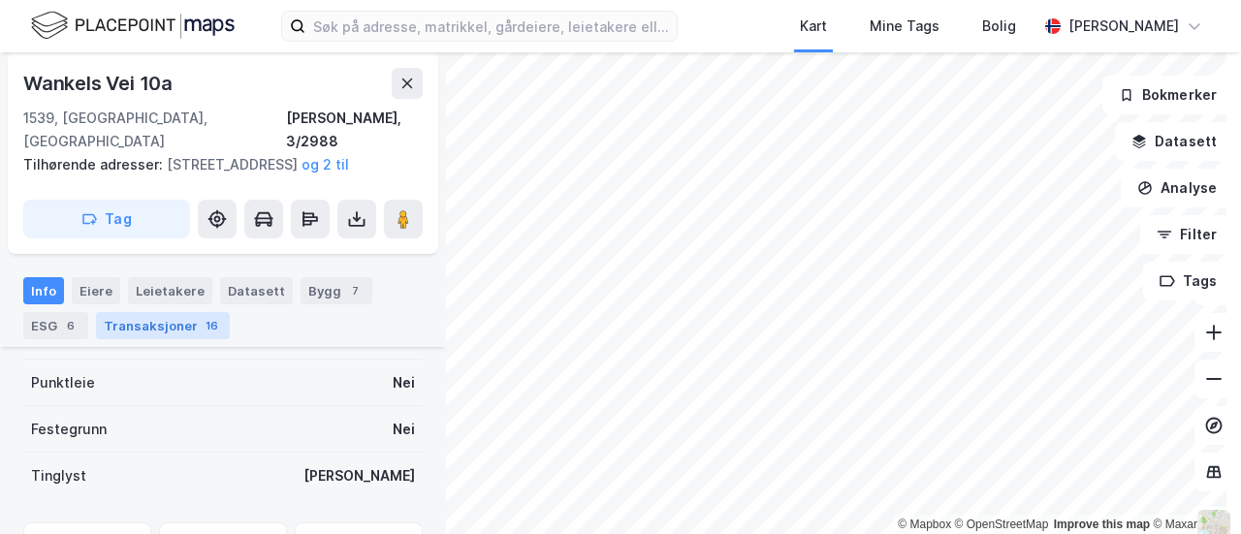
scroll to position [485, 0]
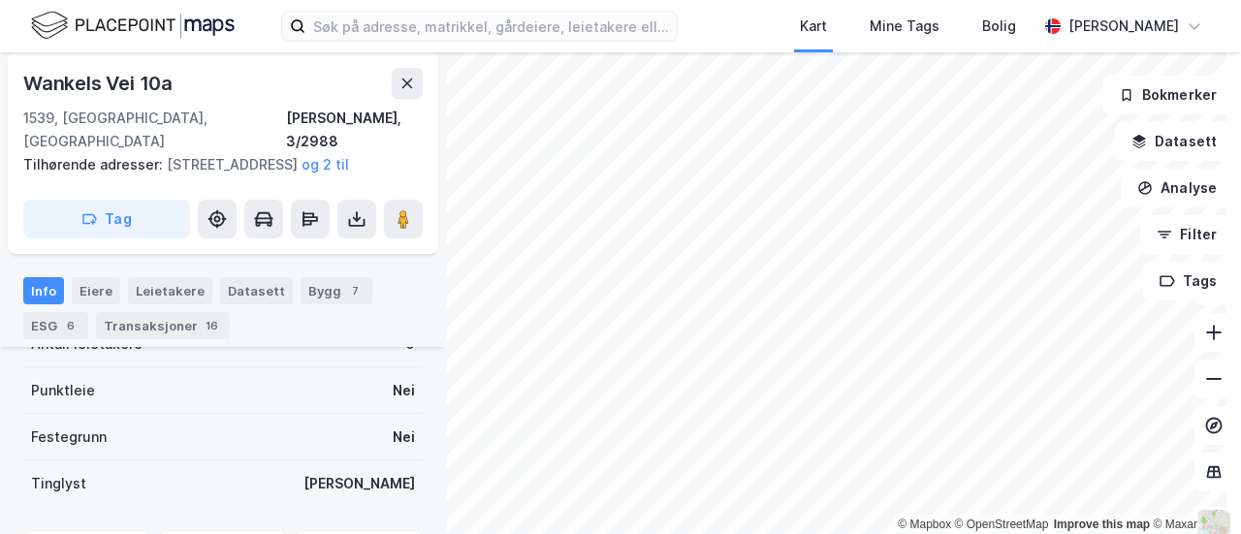
click at [63, 283] on div "Info Eiere Leietakere Datasett Bygg 7 ESG 6 Transaksjoner 16" at bounding box center [222, 308] width 399 height 62
click at [86, 288] on div "Eiere" at bounding box center [96, 290] width 48 height 27
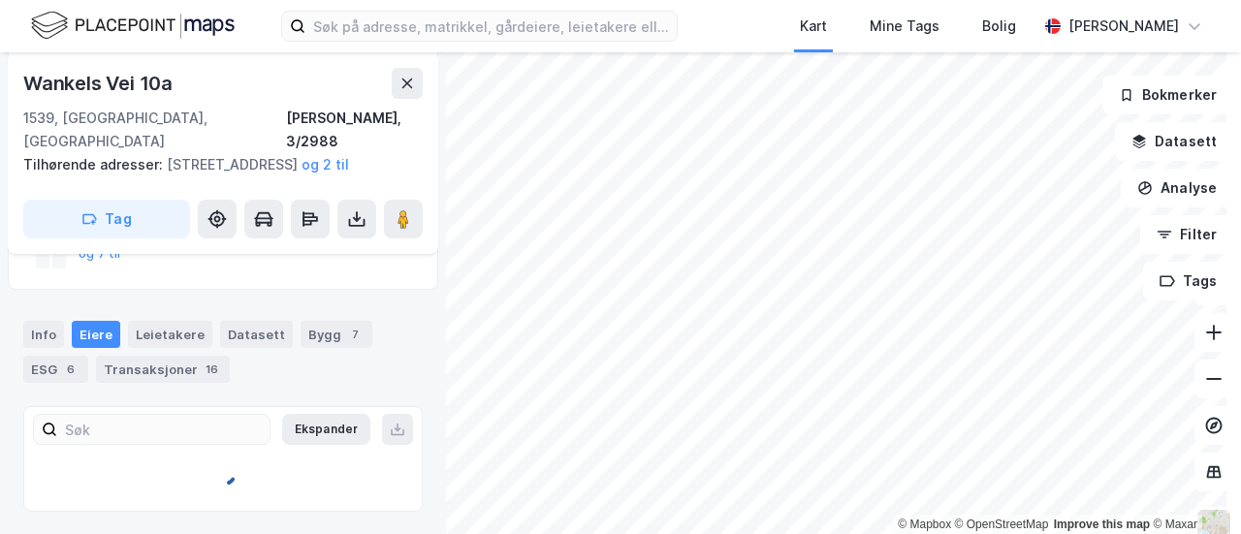
scroll to position [444, 0]
